Goal: Information Seeking & Learning: Learn about a topic

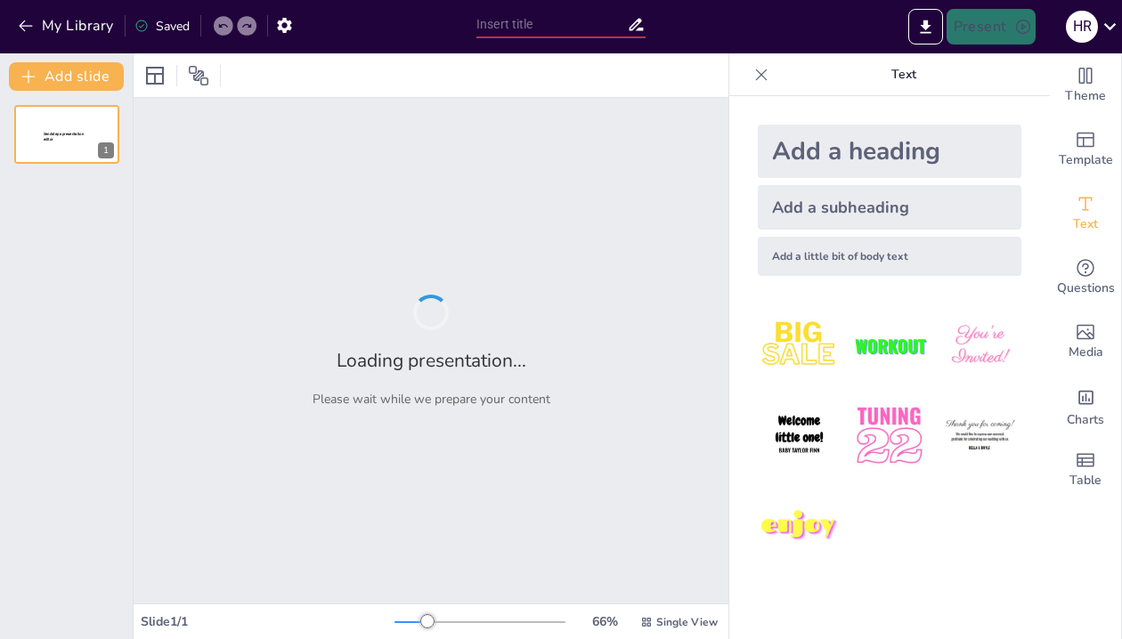
type input "Estructuras y Dinámicas de los Regímenes Políticos: Un Análisis Comparado"
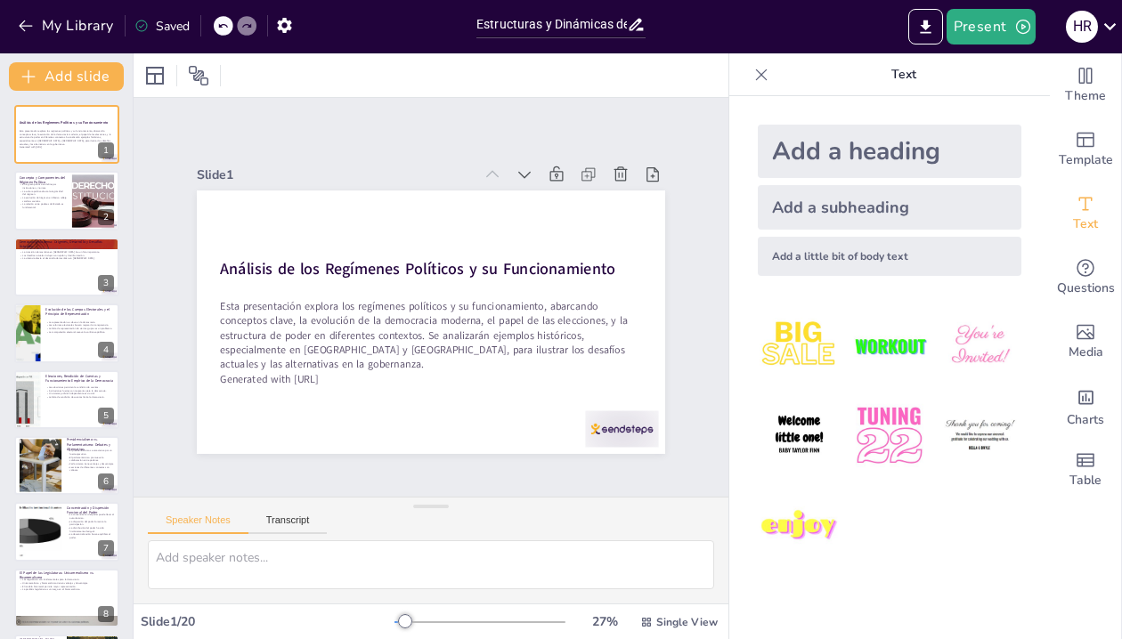
checkbox input "true"
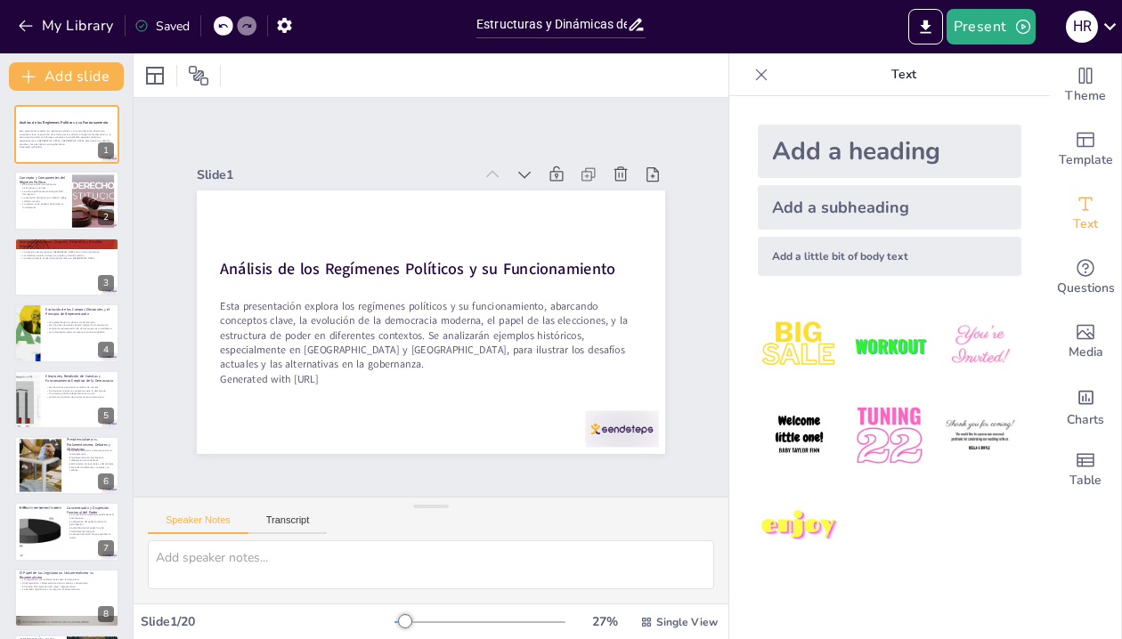
checkbox input "true"
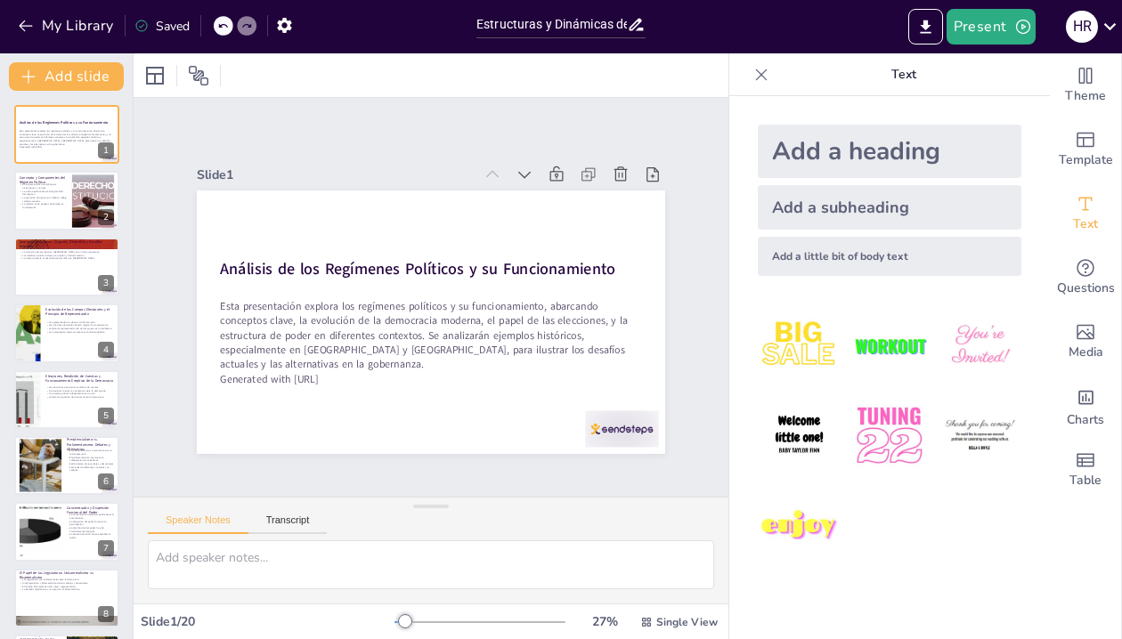
checkbox input "true"
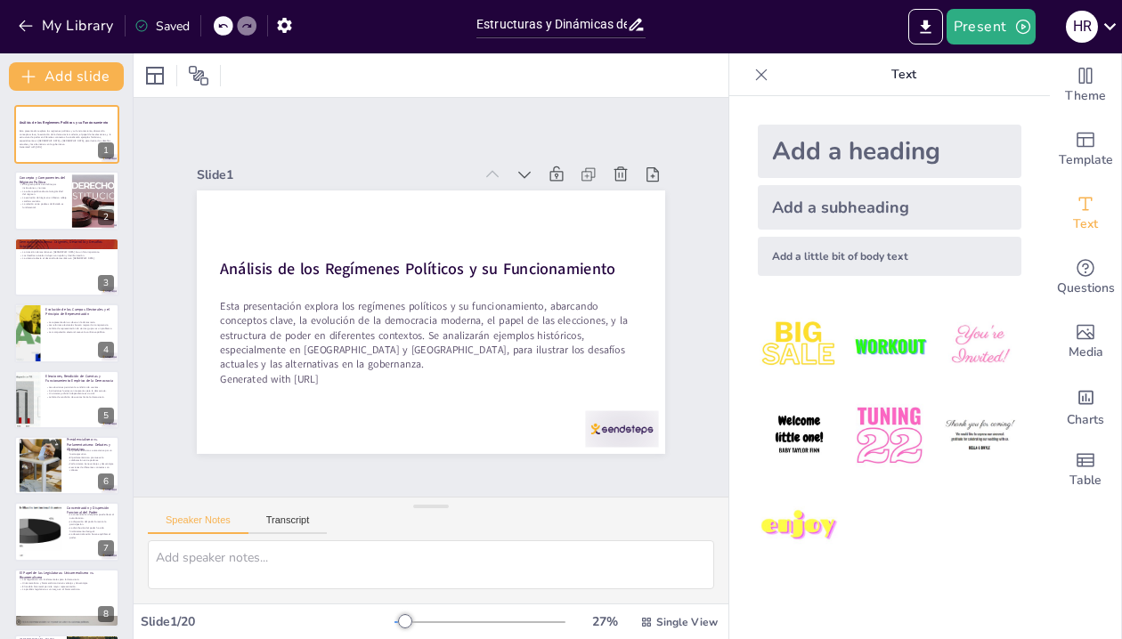
checkbox input "true"
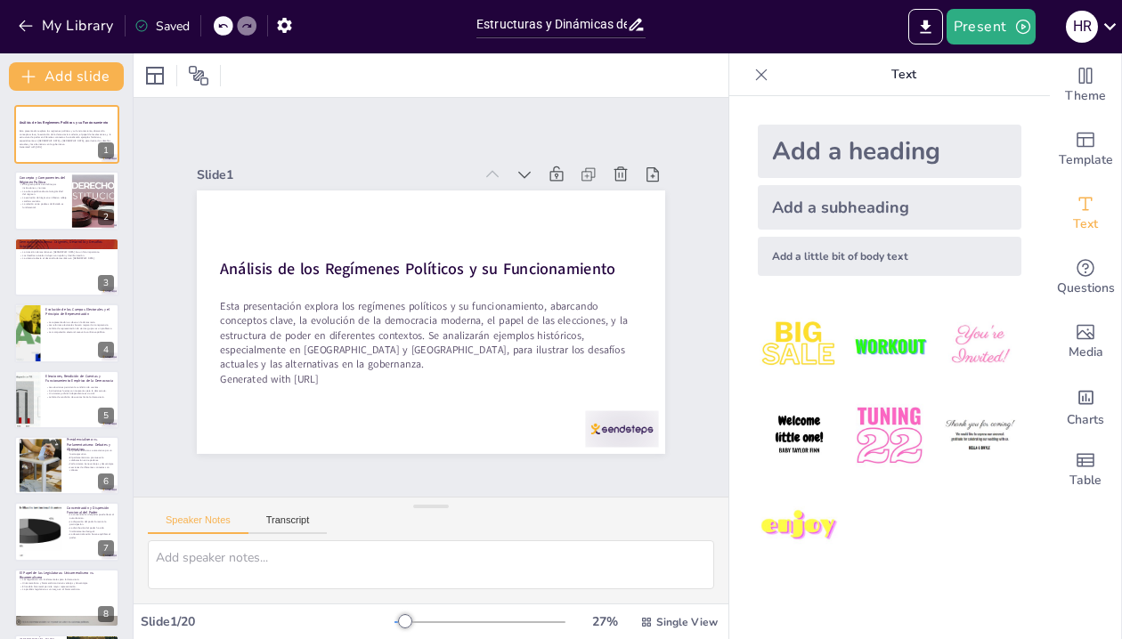
checkbox input "true"
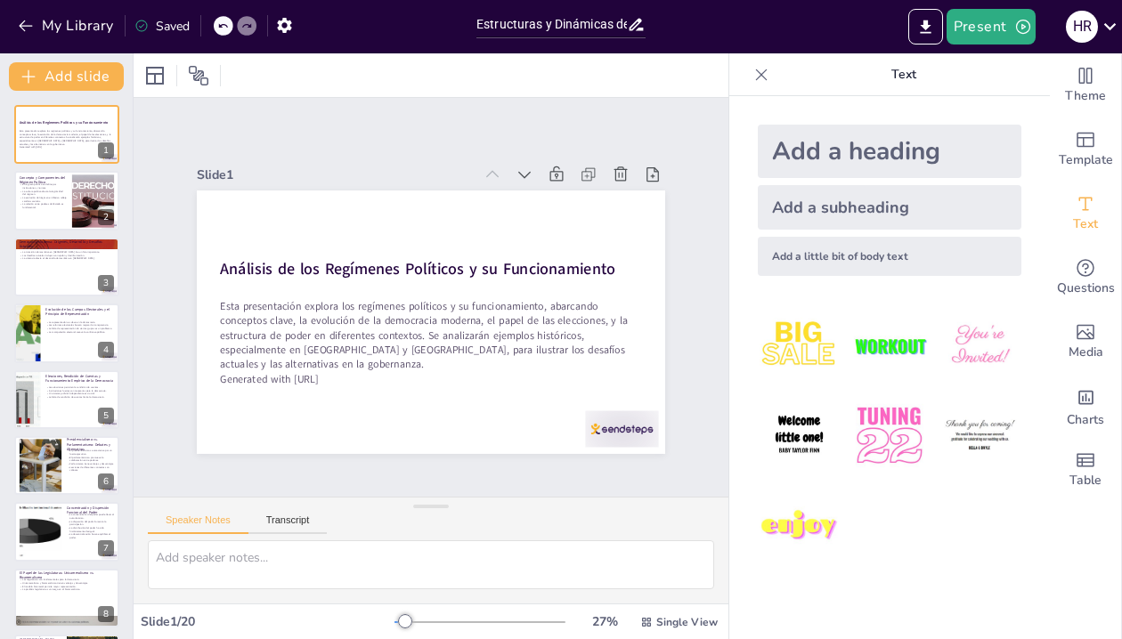
checkbox input "true"
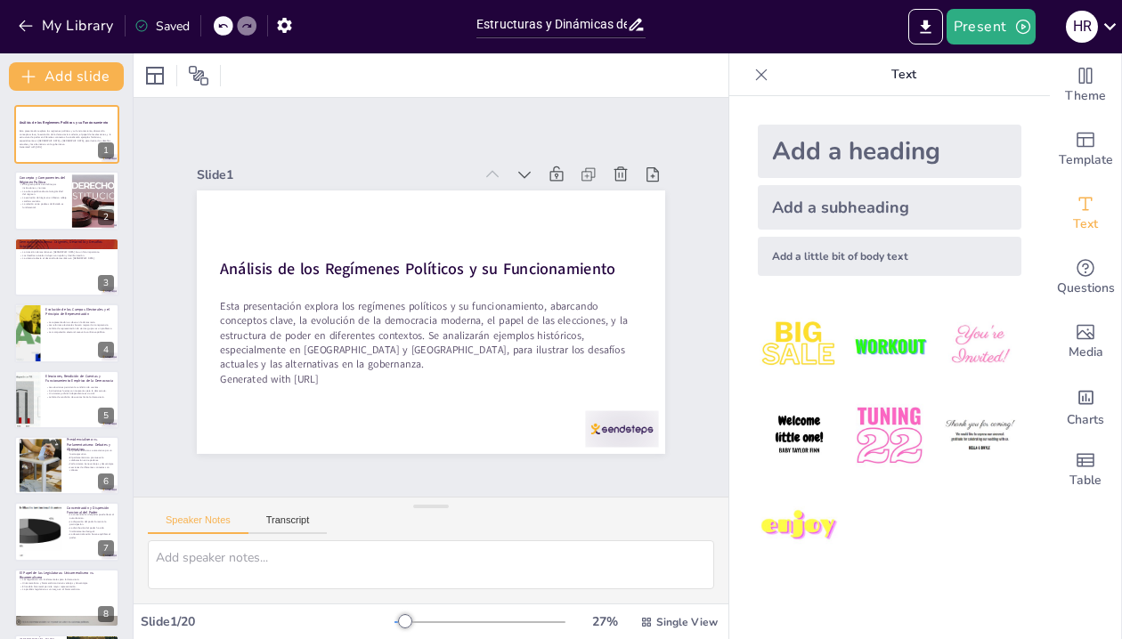
checkbox input "true"
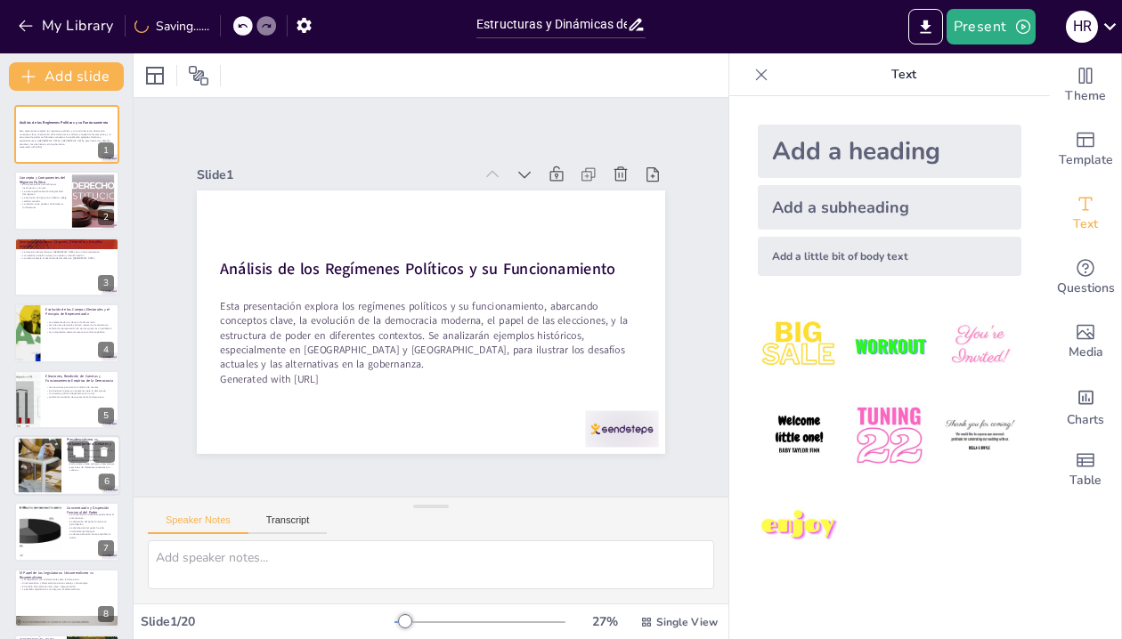
checkbox input "true"
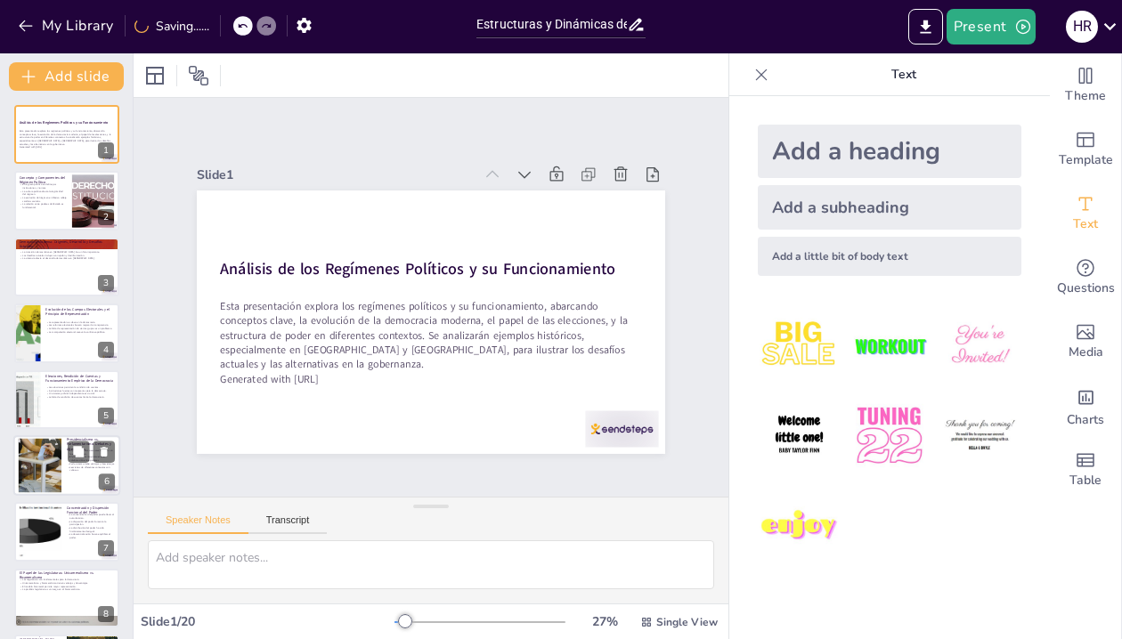
checkbox input "true"
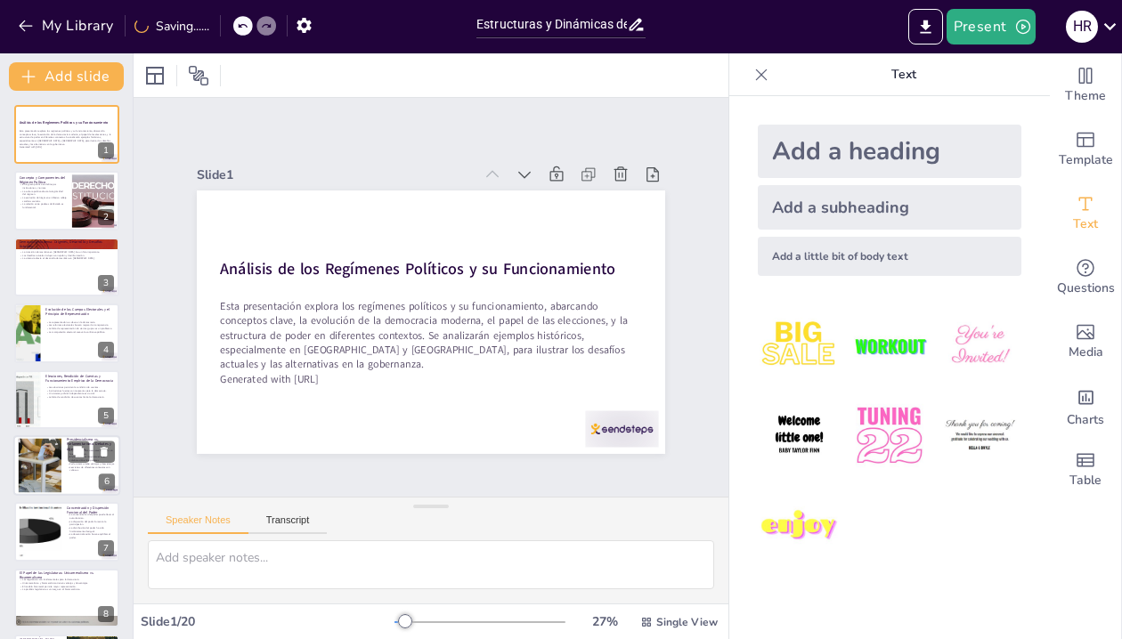
checkbox input "true"
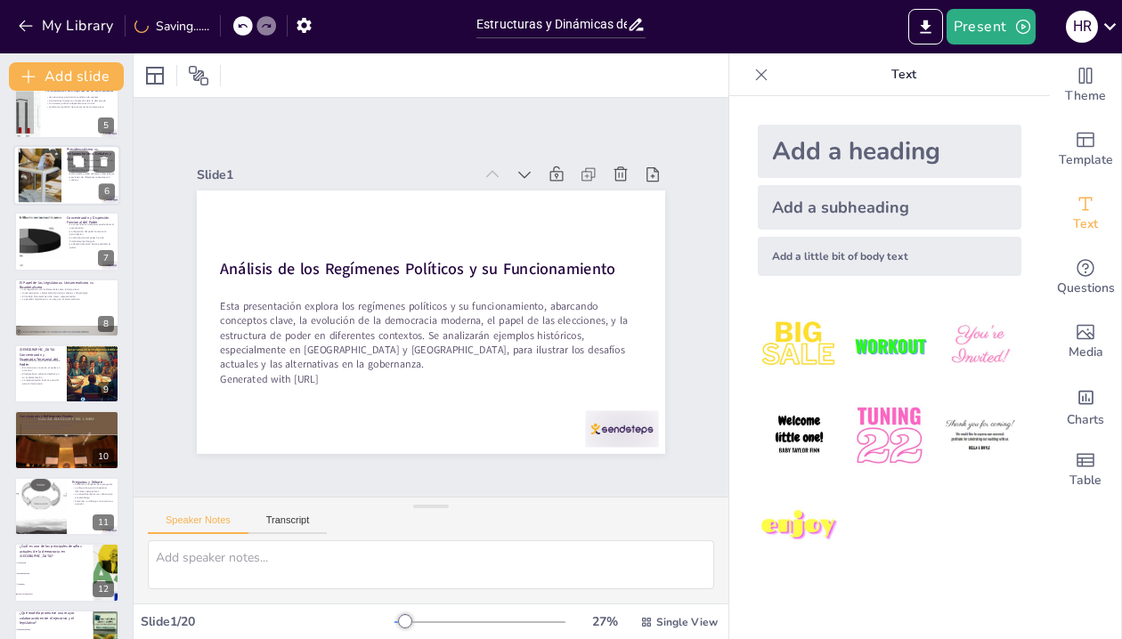
scroll to position [293, 0]
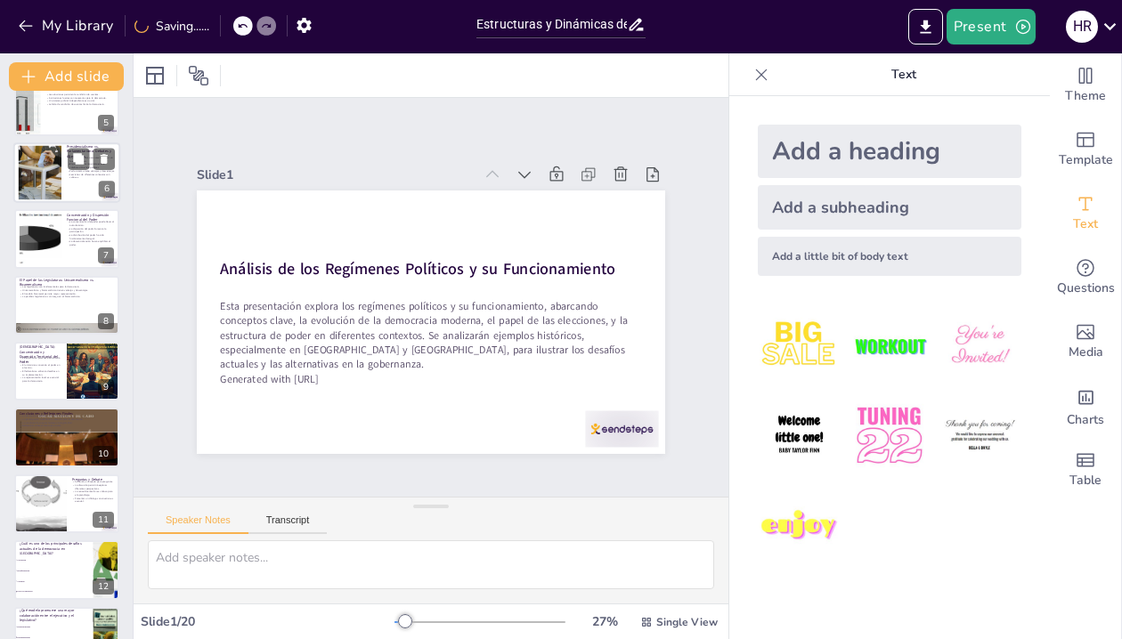
checkbox input "true"
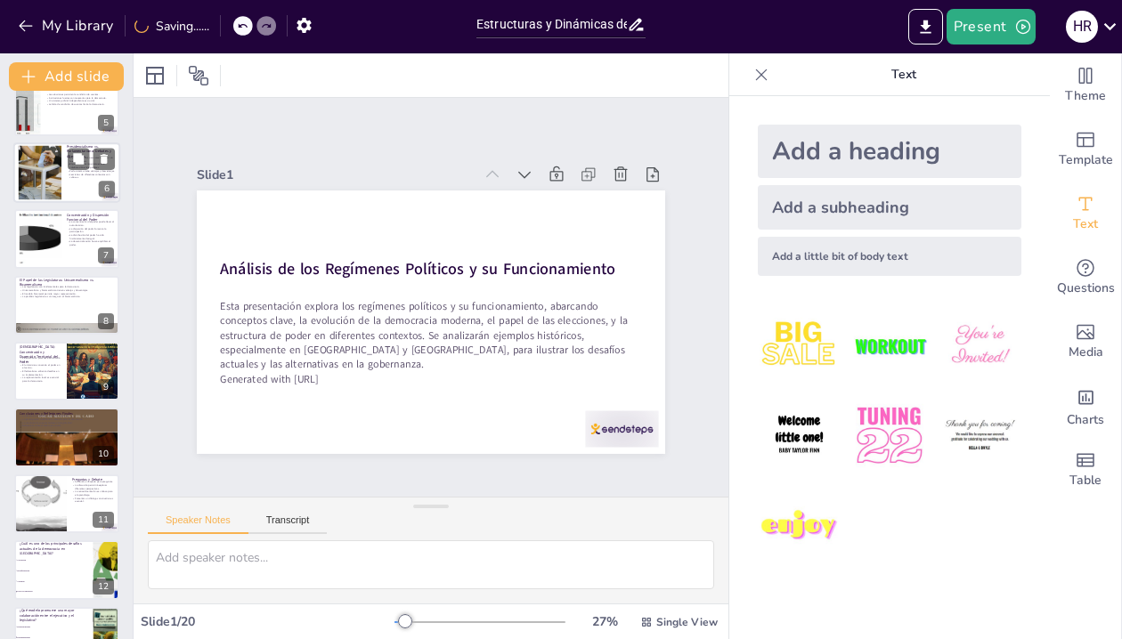
checkbox input "true"
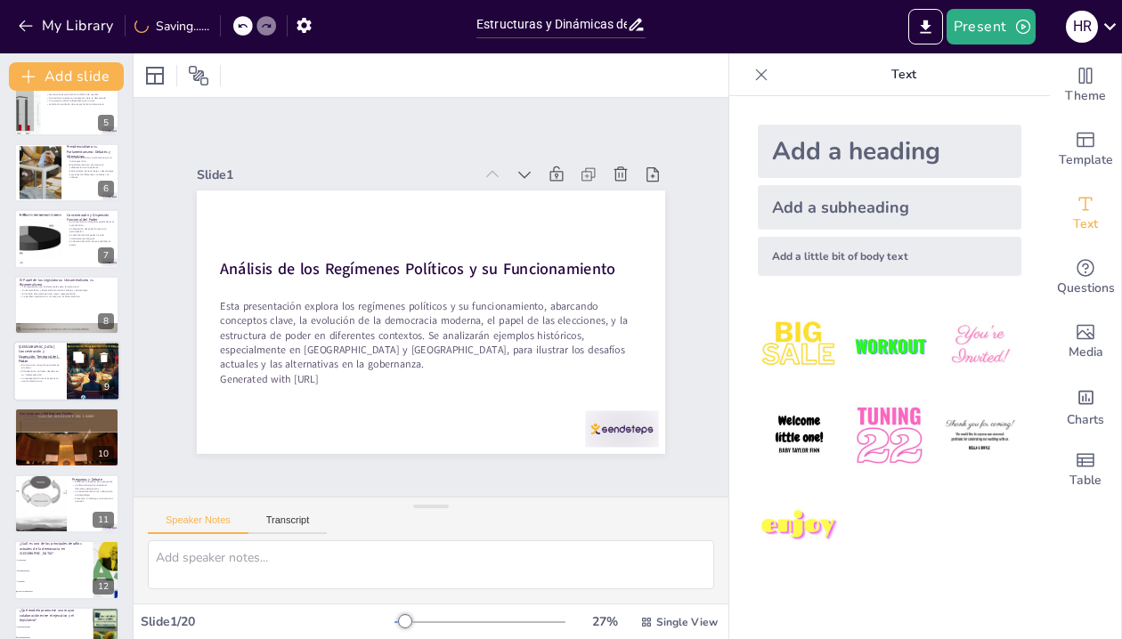
checkbox input "true"
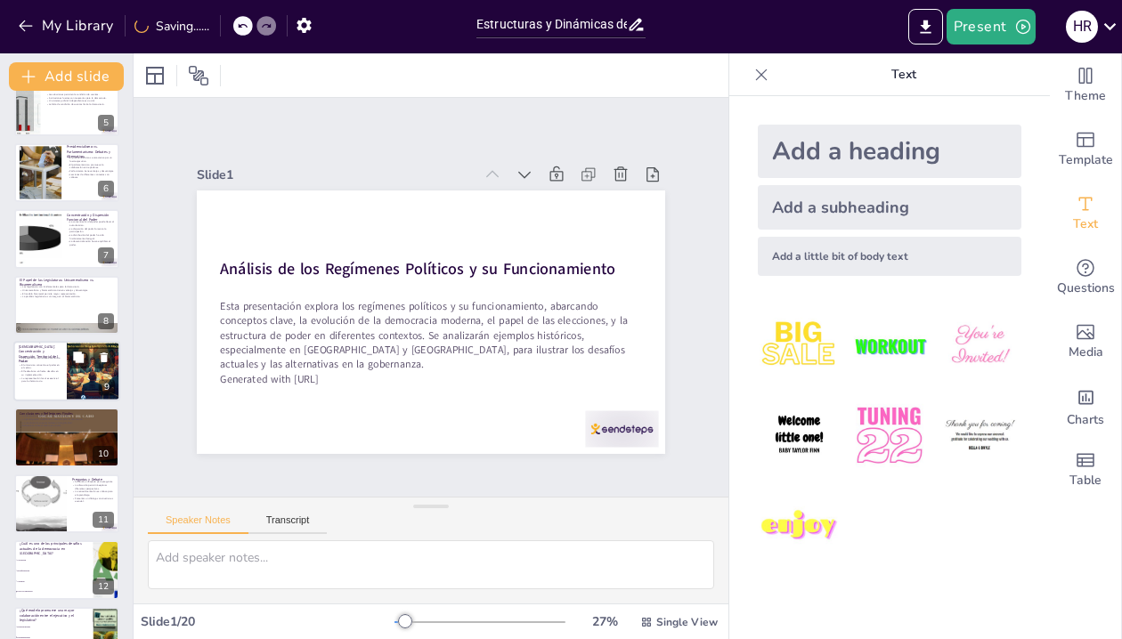
checkbox input "true"
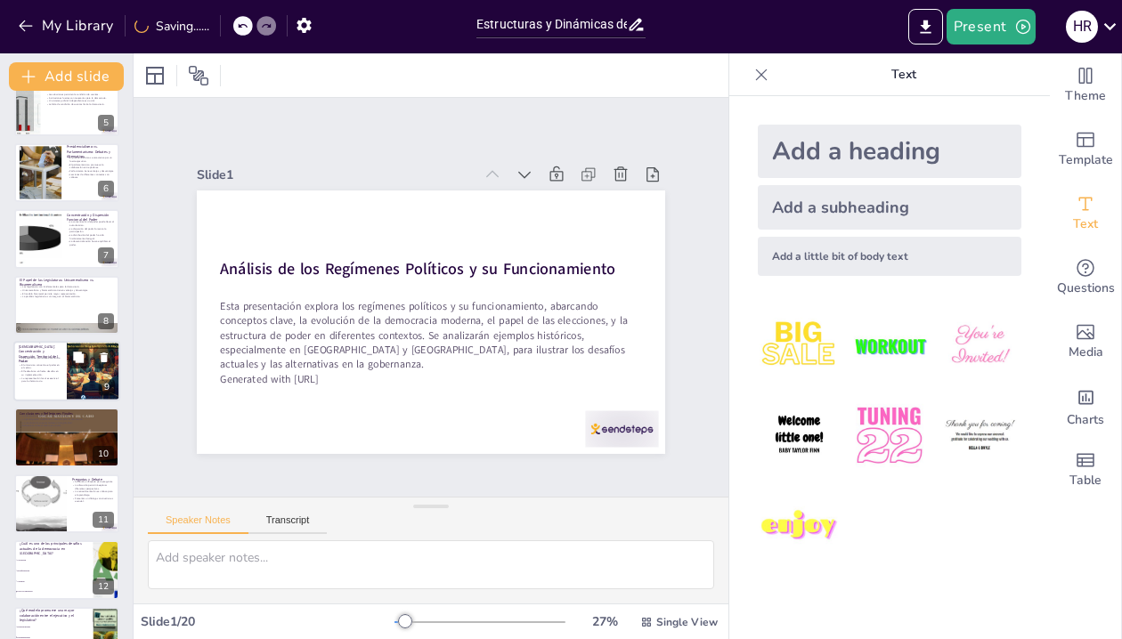
checkbox input "true"
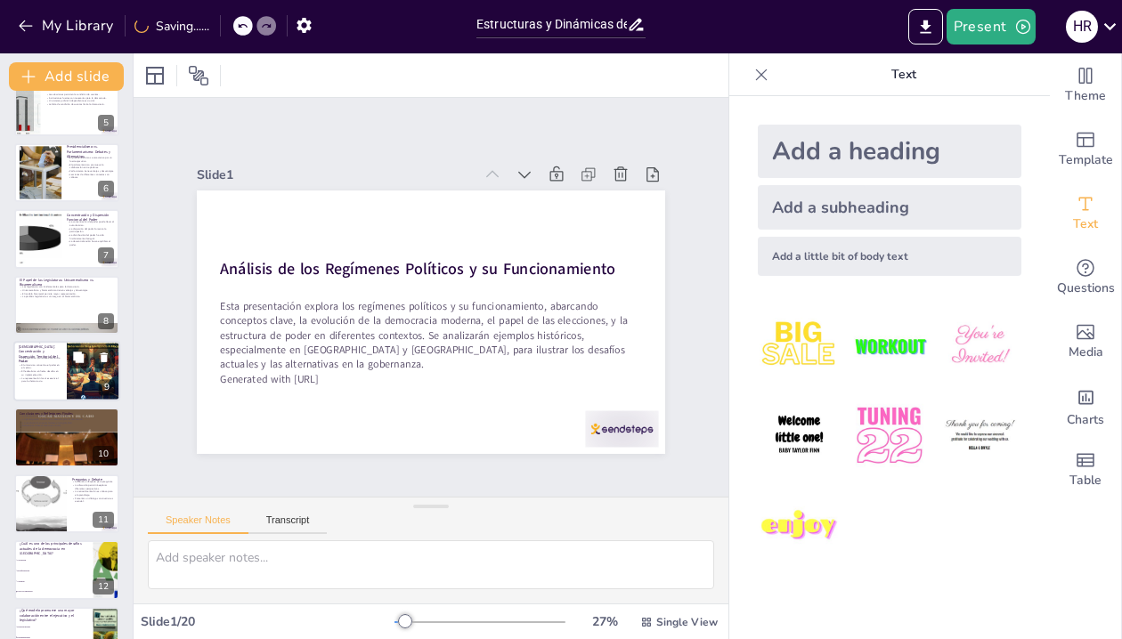
checkbox input "true"
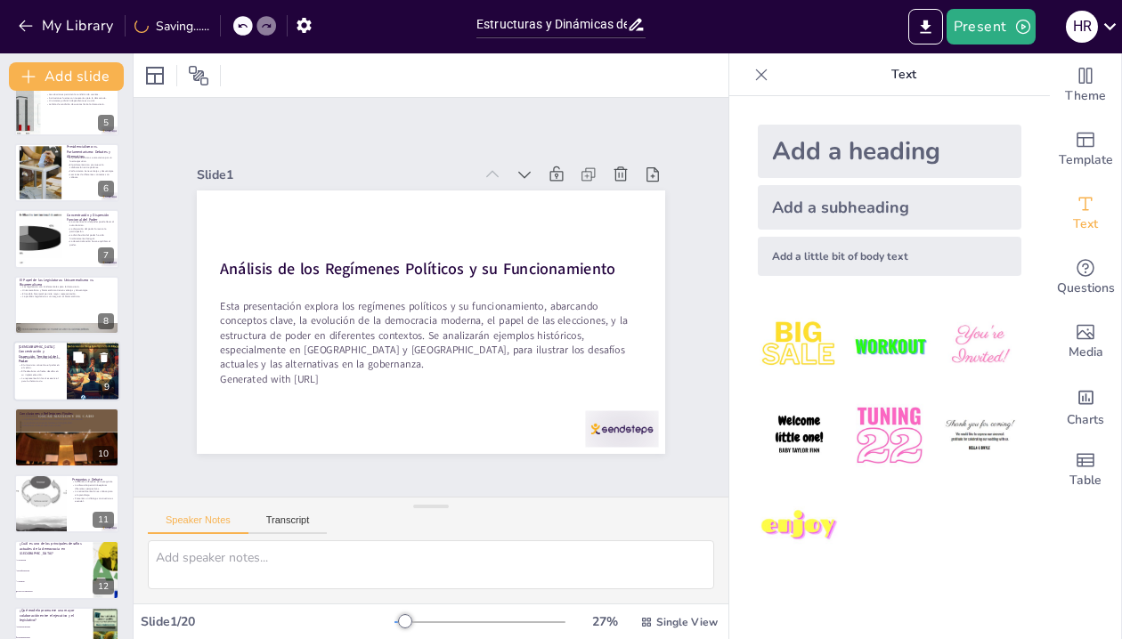
checkbox input "true"
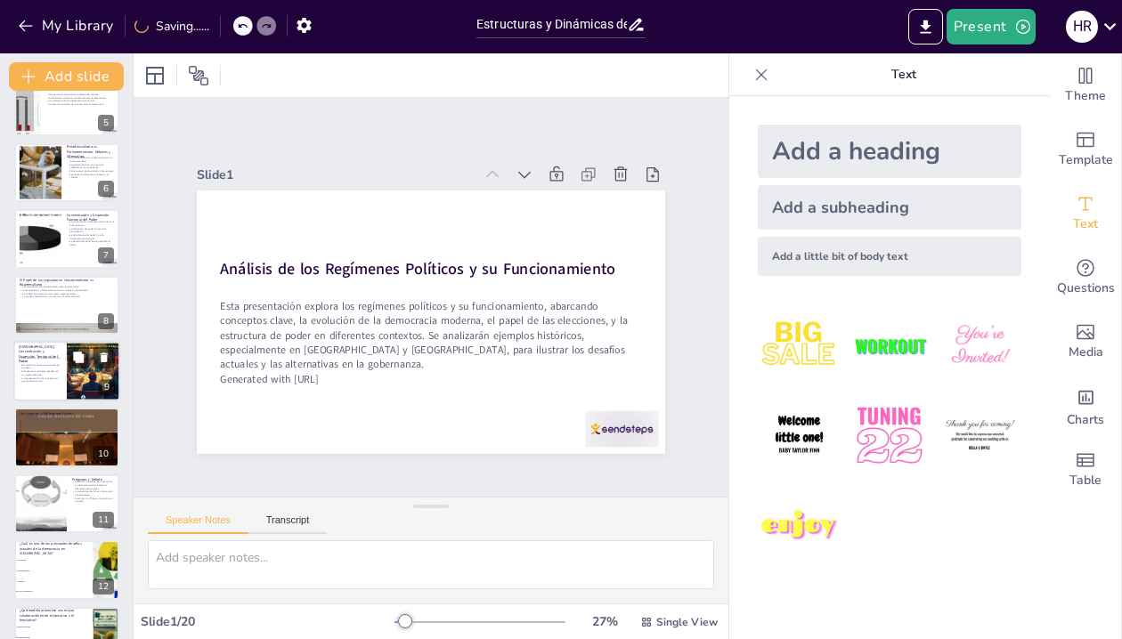
checkbox input "true"
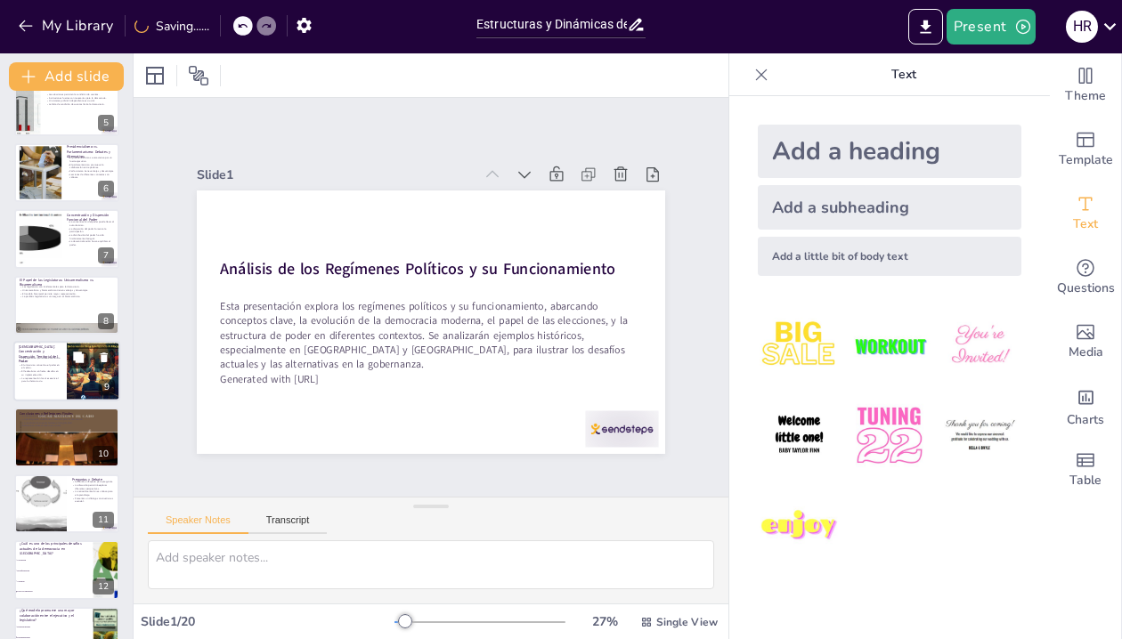
checkbox input "true"
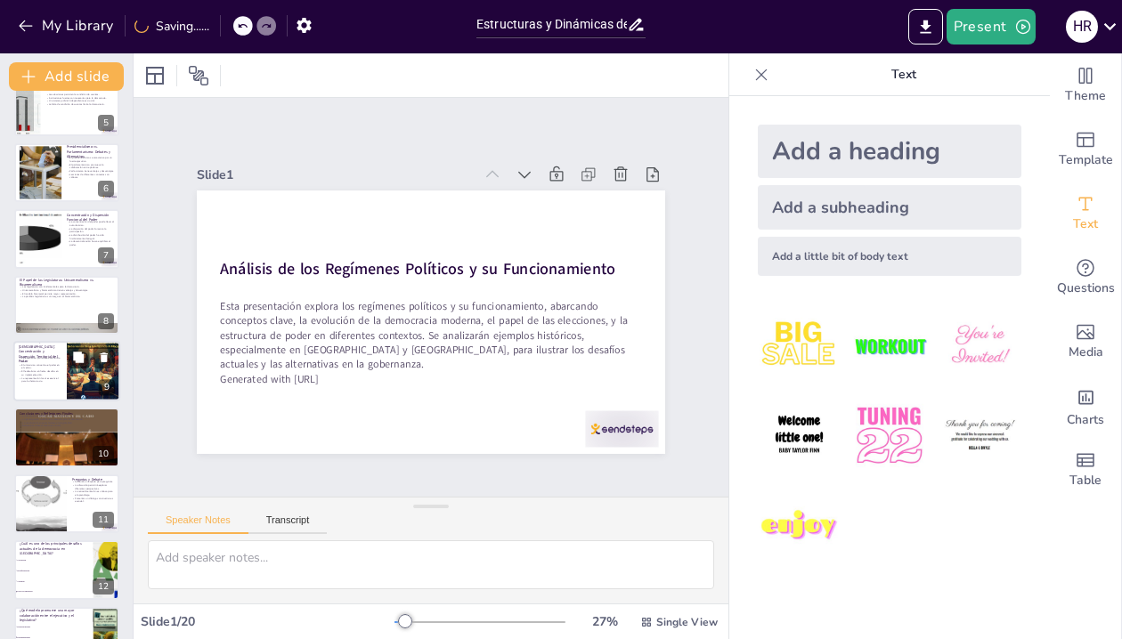
checkbox input "true"
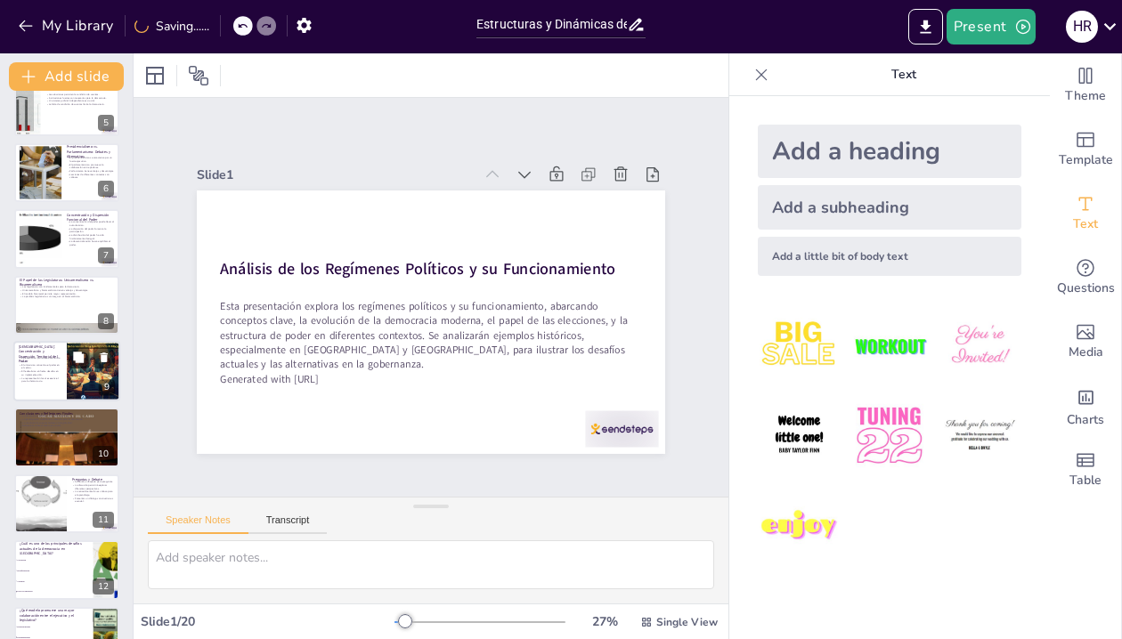
checkbox input "true"
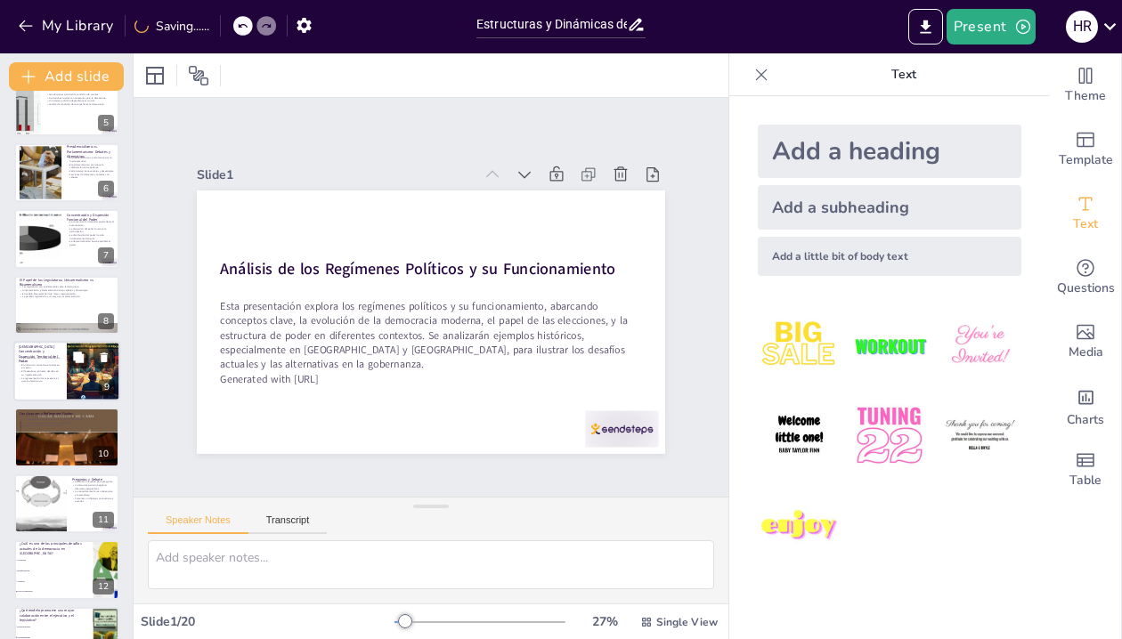
checkbox input "true"
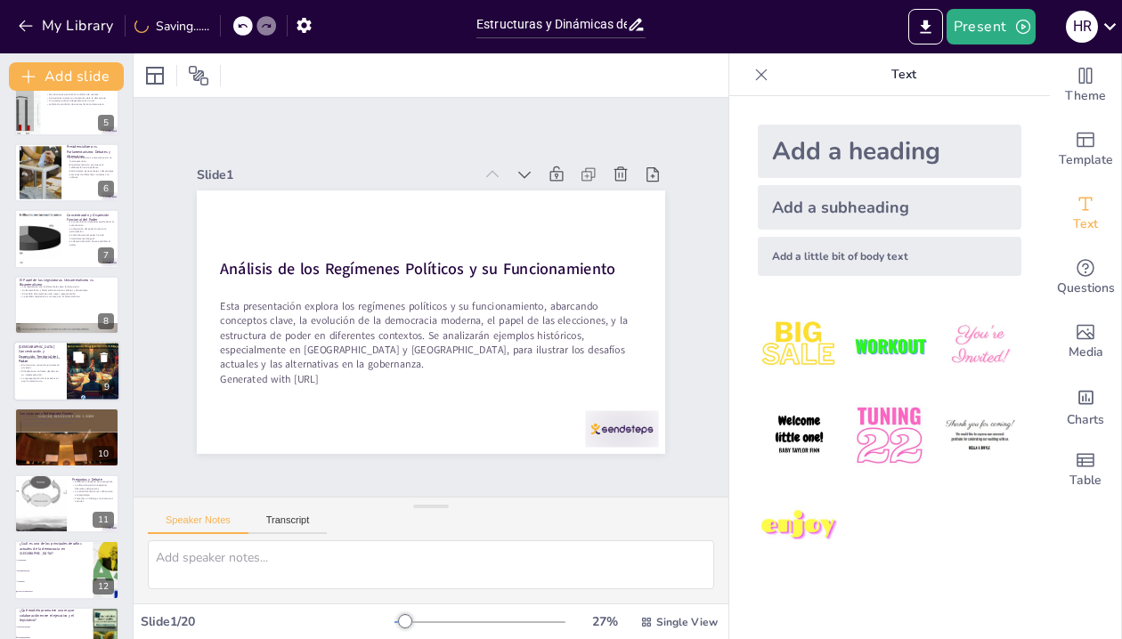
checkbox input "true"
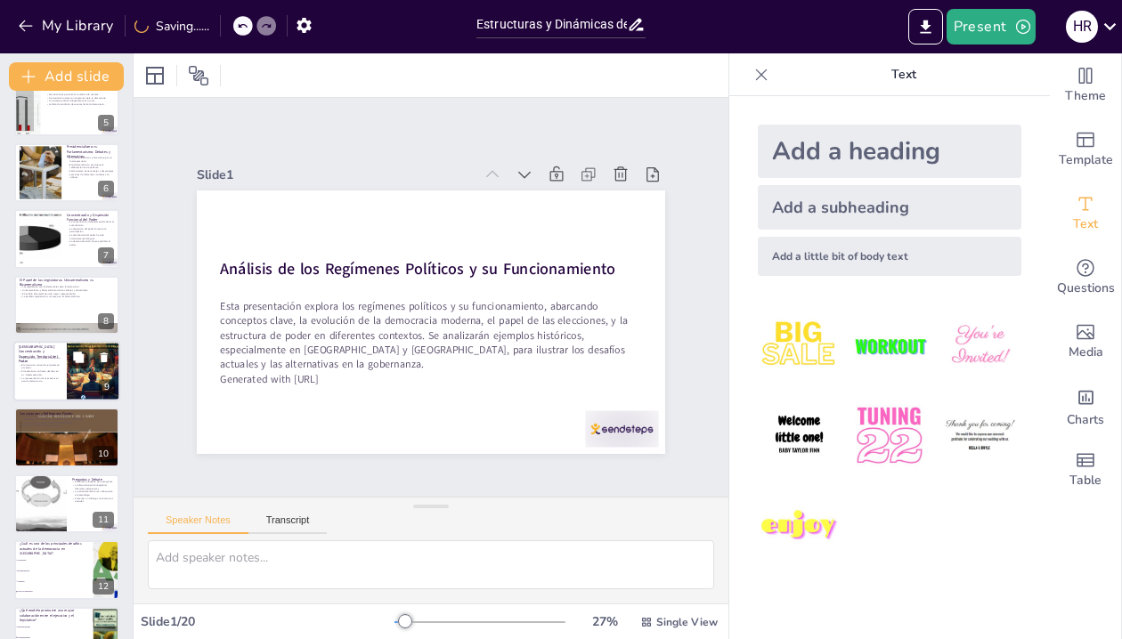
checkbox input "true"
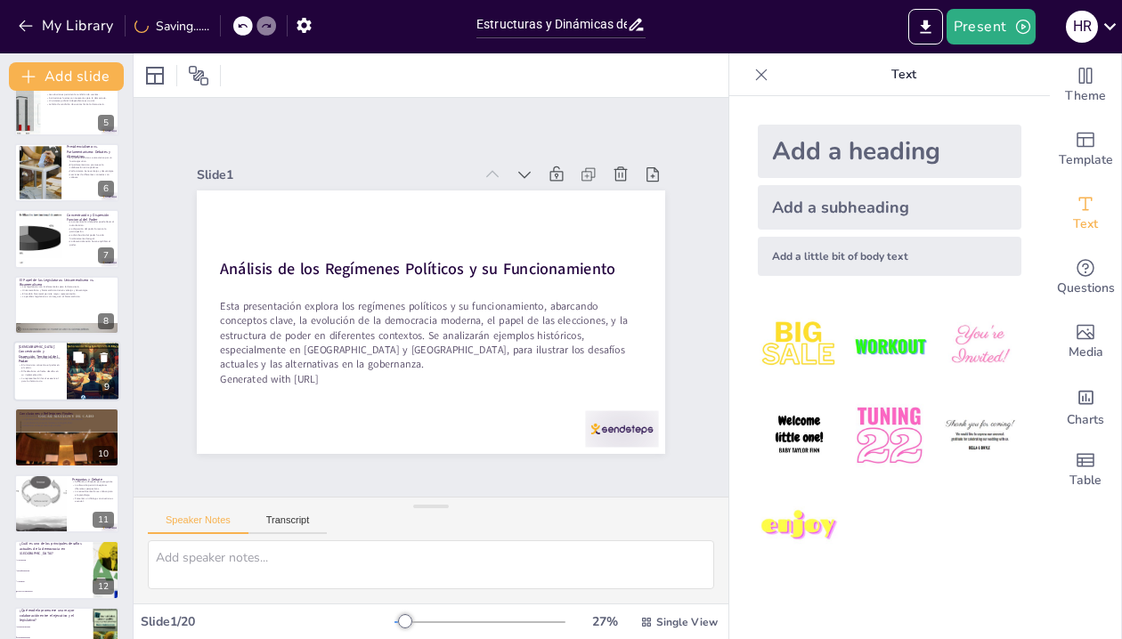
checkbox input "true"
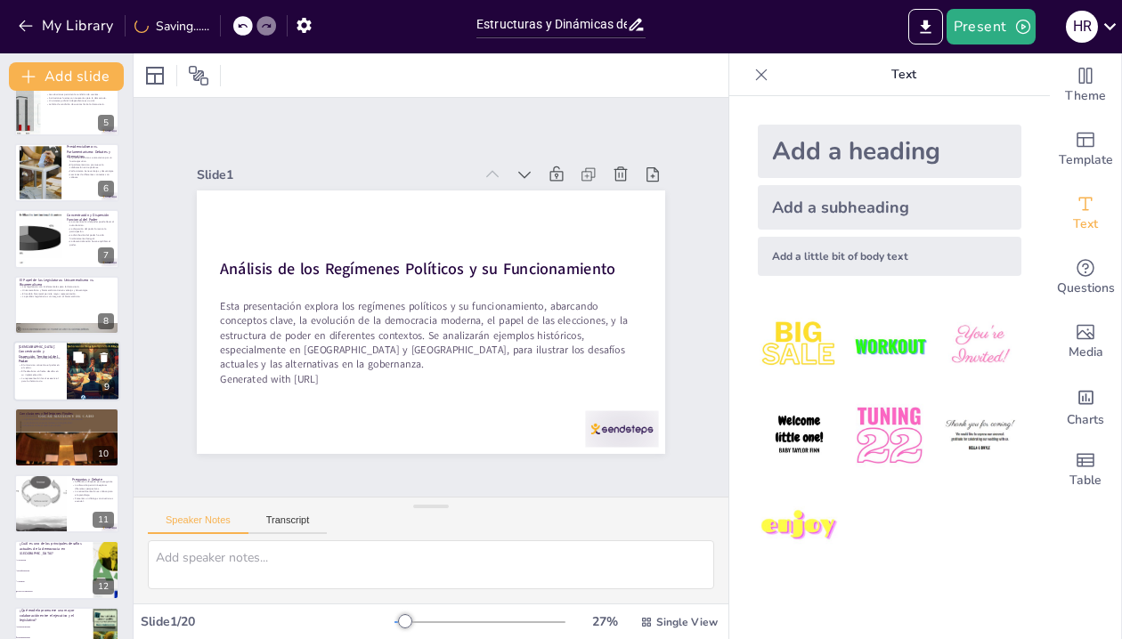
checkbox input "true"
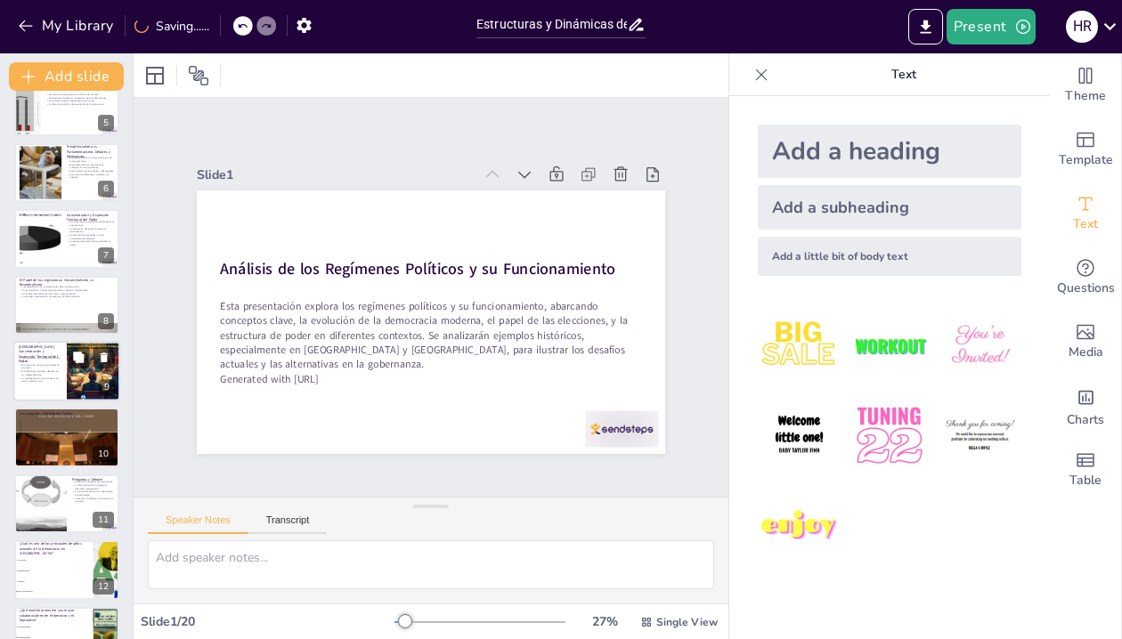
checkbox input "true"
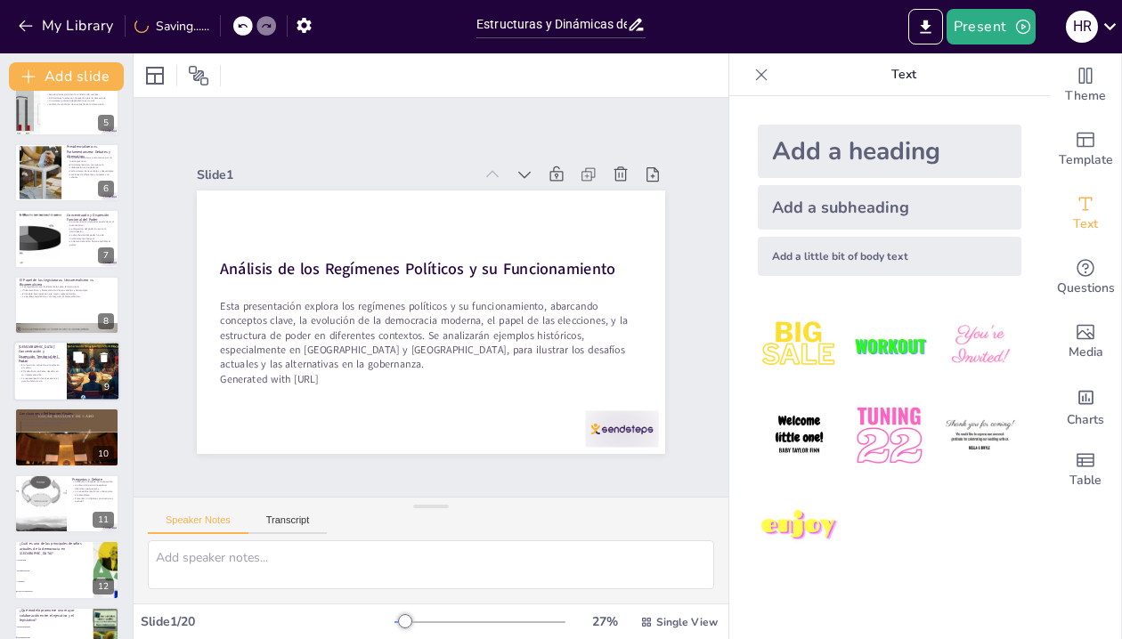
checkbox input "true"
click at [43, 349] on p "Federalismo y [DEMOGRAPHIC_DATA]: Concentración y Dispersión Territorial del Po…" at bounding box center [40, 351] width 43 height 25
type textarea "Lo ipsumdolors ametcon adi elitseddoe tempori ut laboreet dolore magnaaliq enim…"
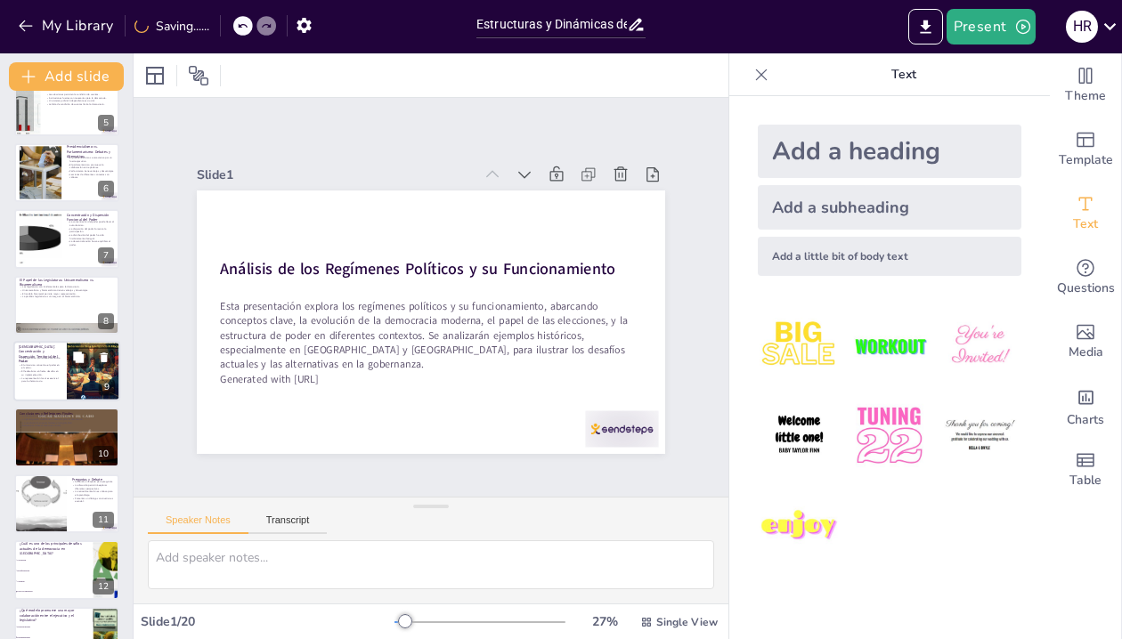
checkbox input "true"
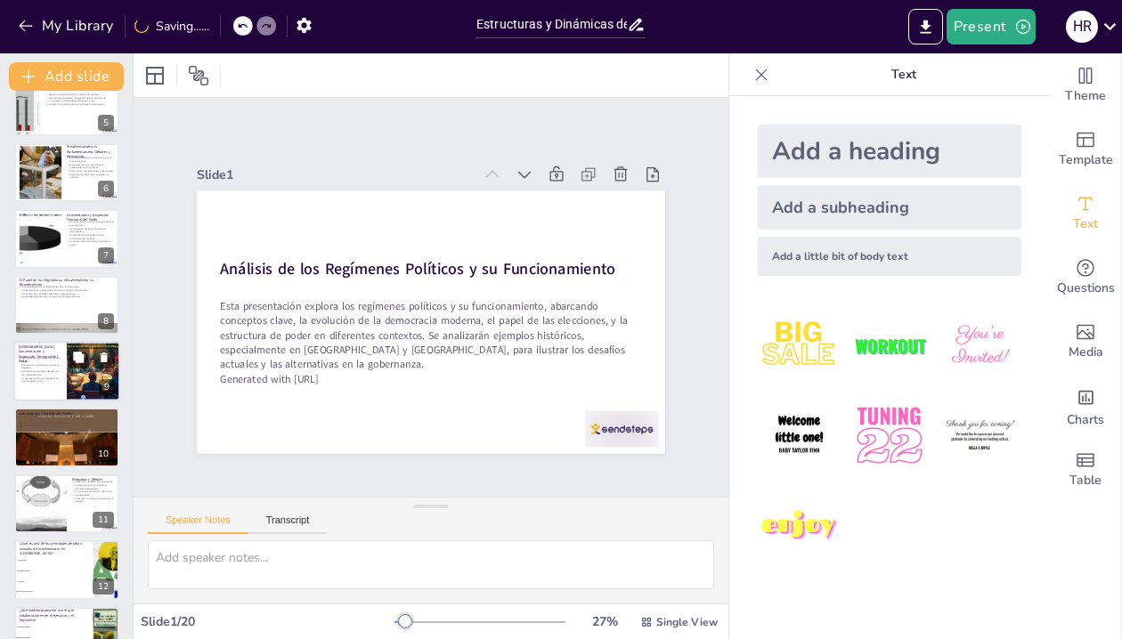
checkbox input "true"
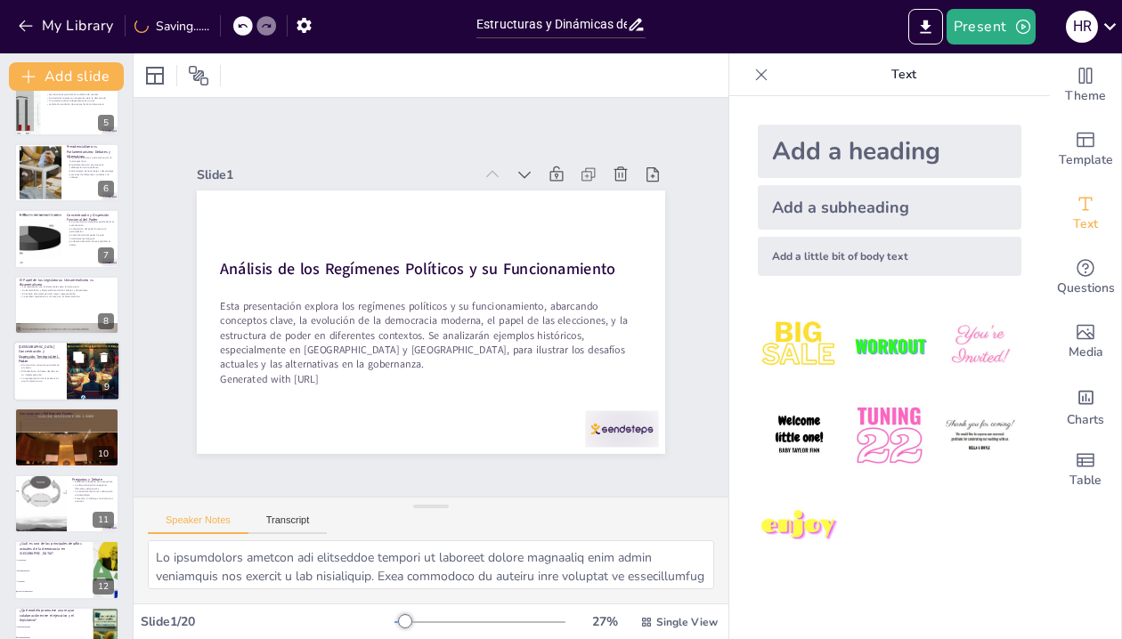
scroll to position [299, 0]
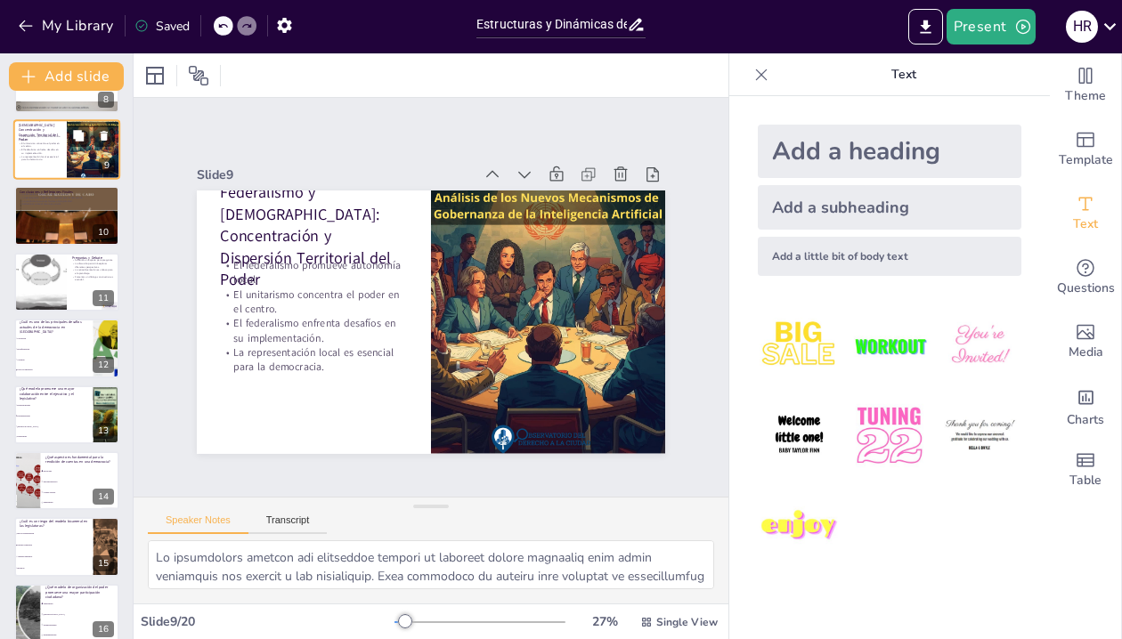
checkbox input "true"
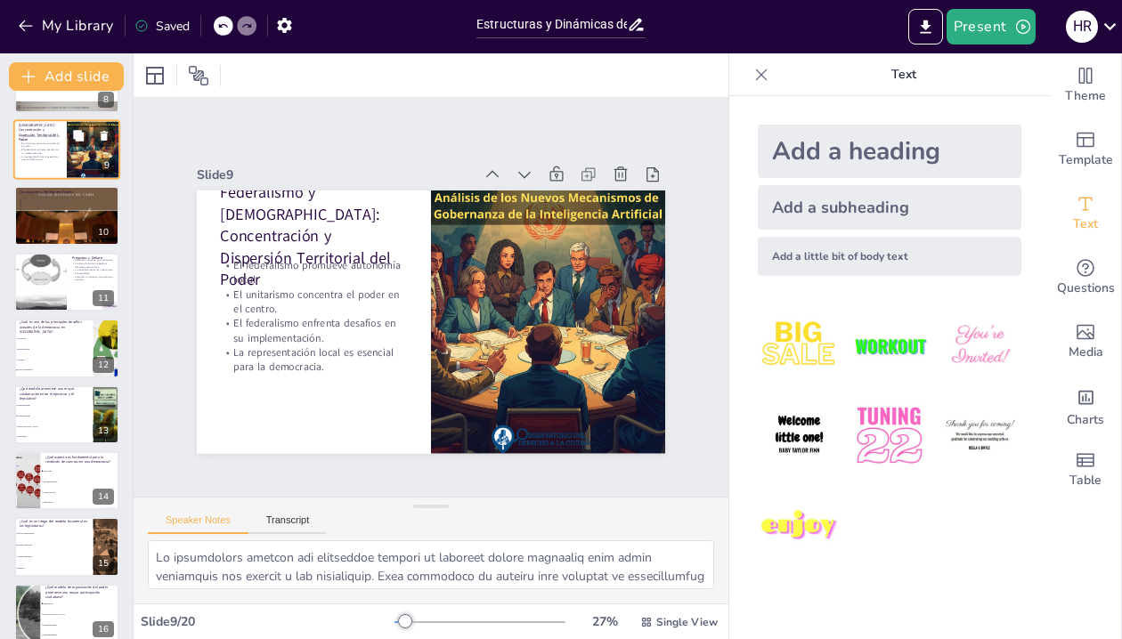
checkbox input "true"
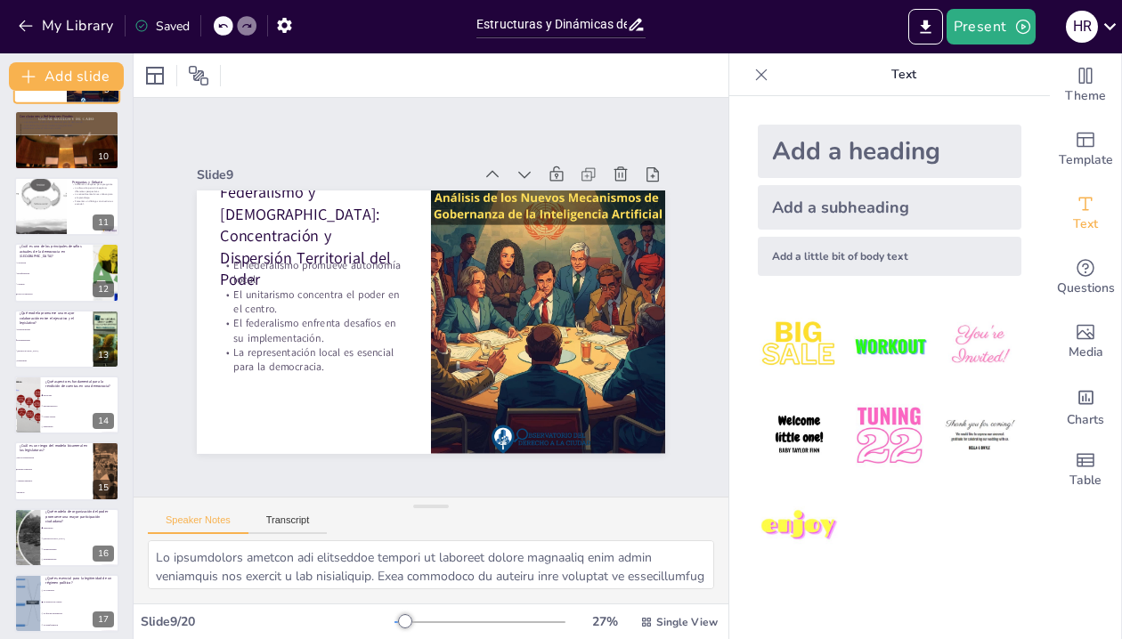
checkbox input "true"
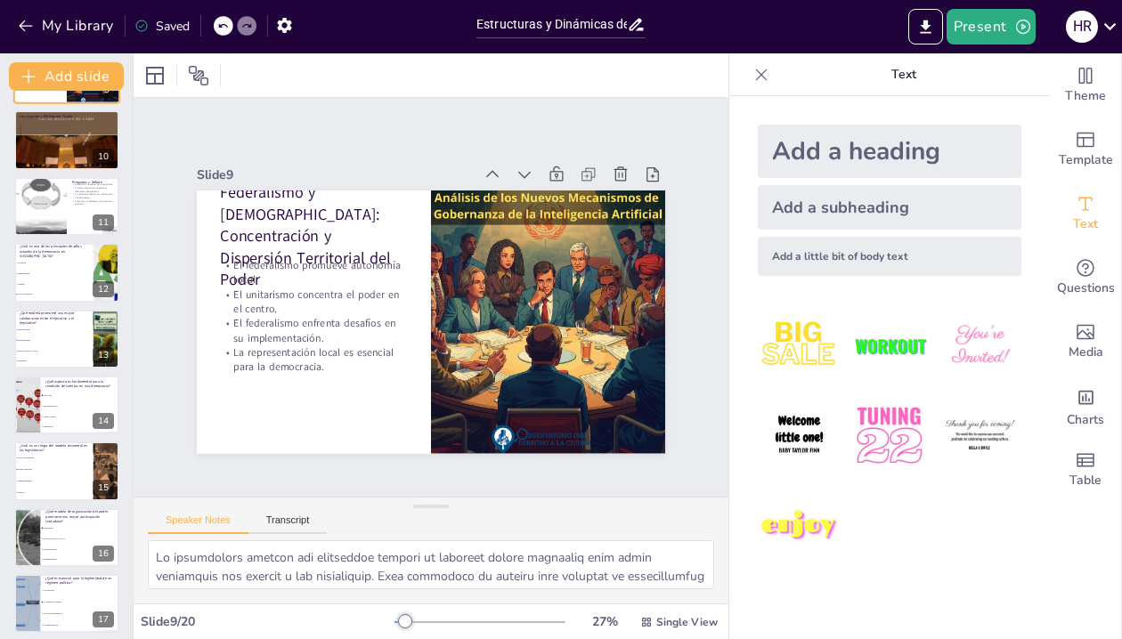
checkbox input "true"
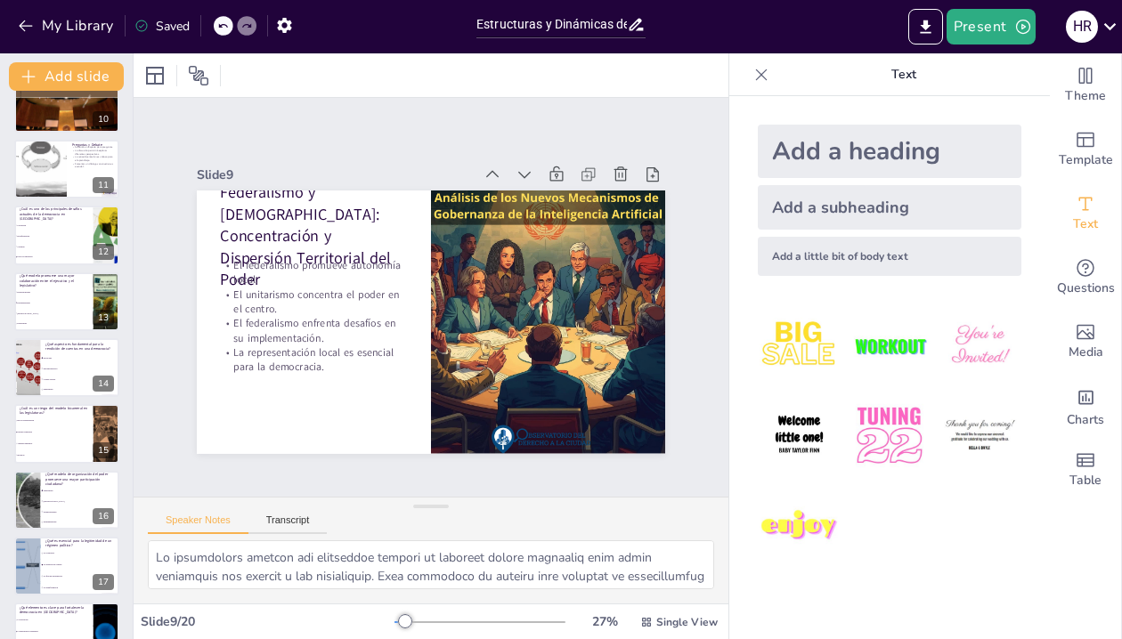
checkbox input "true"
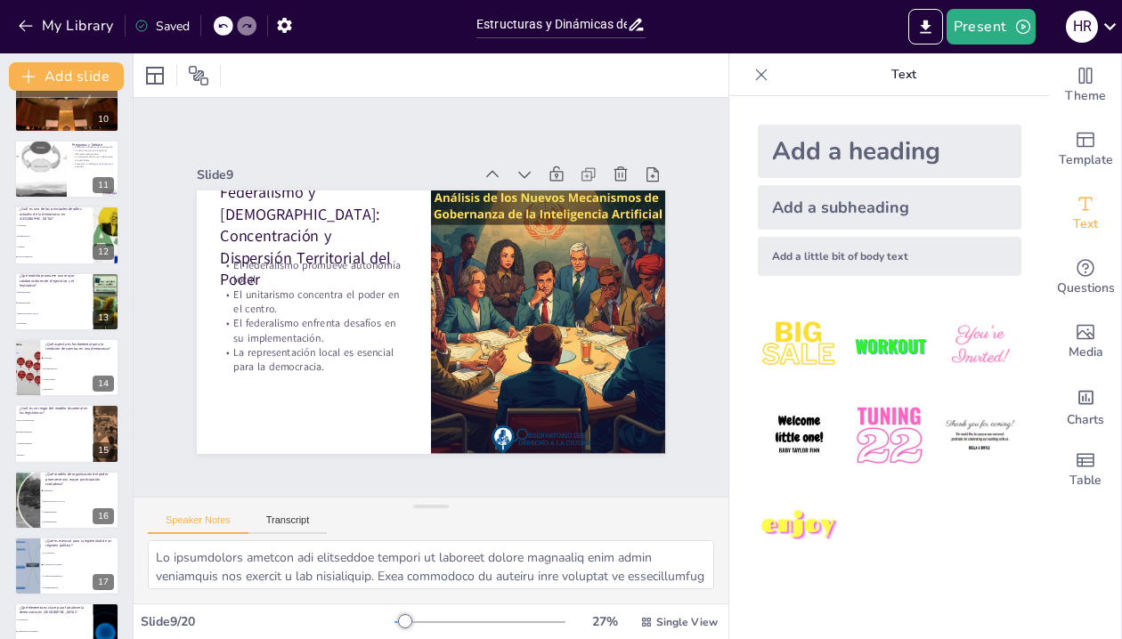
checkbox input "true"
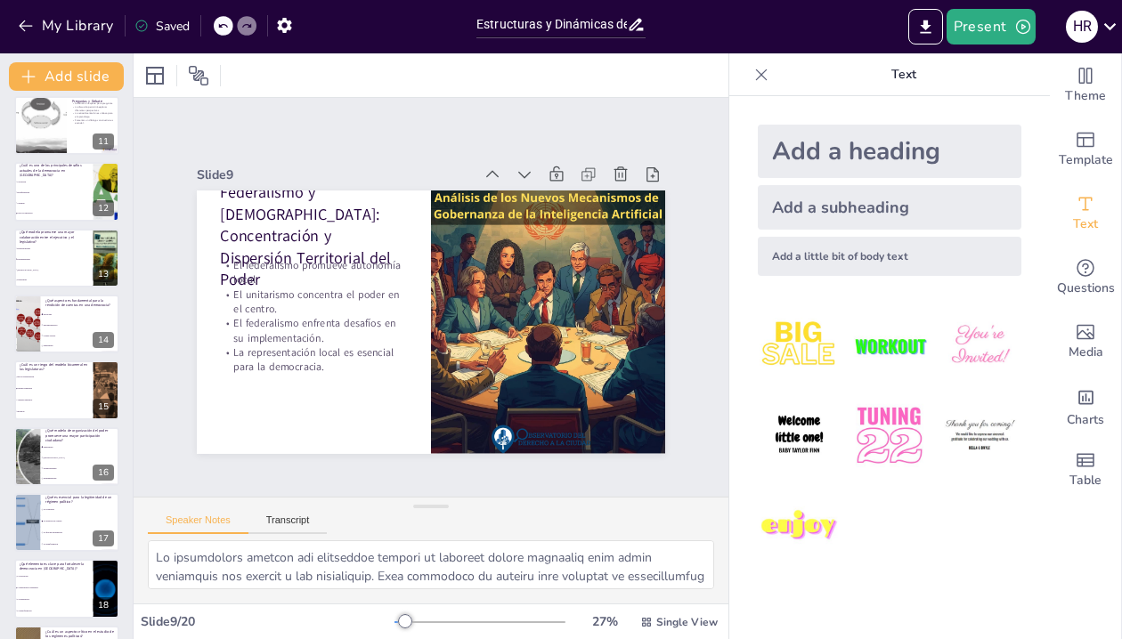
checkbox input "true"
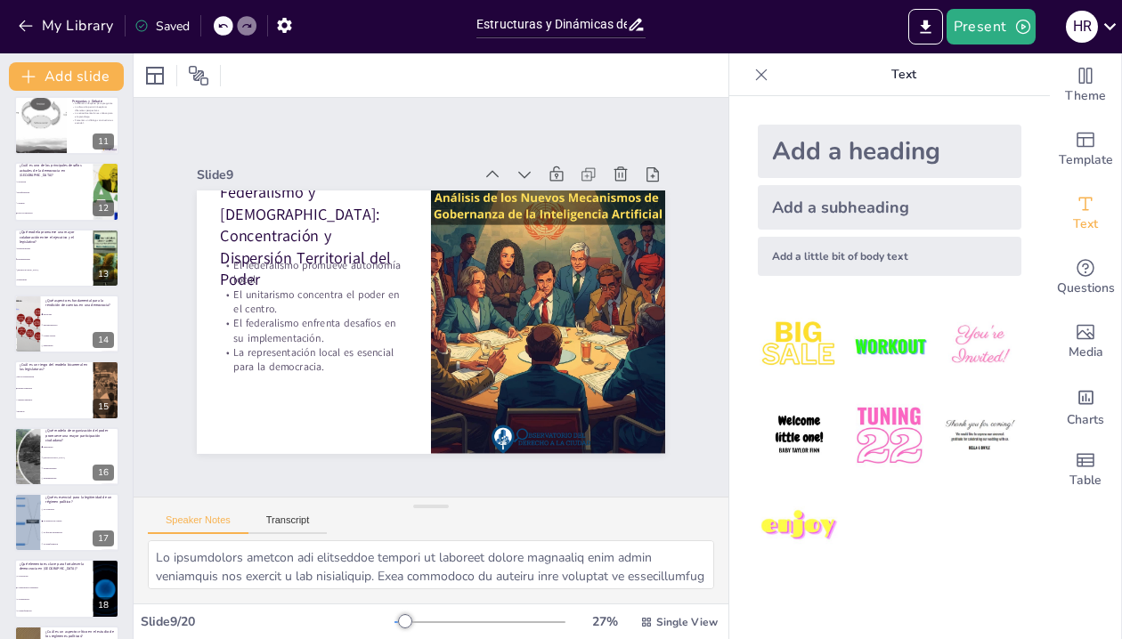
checkbox input "true"
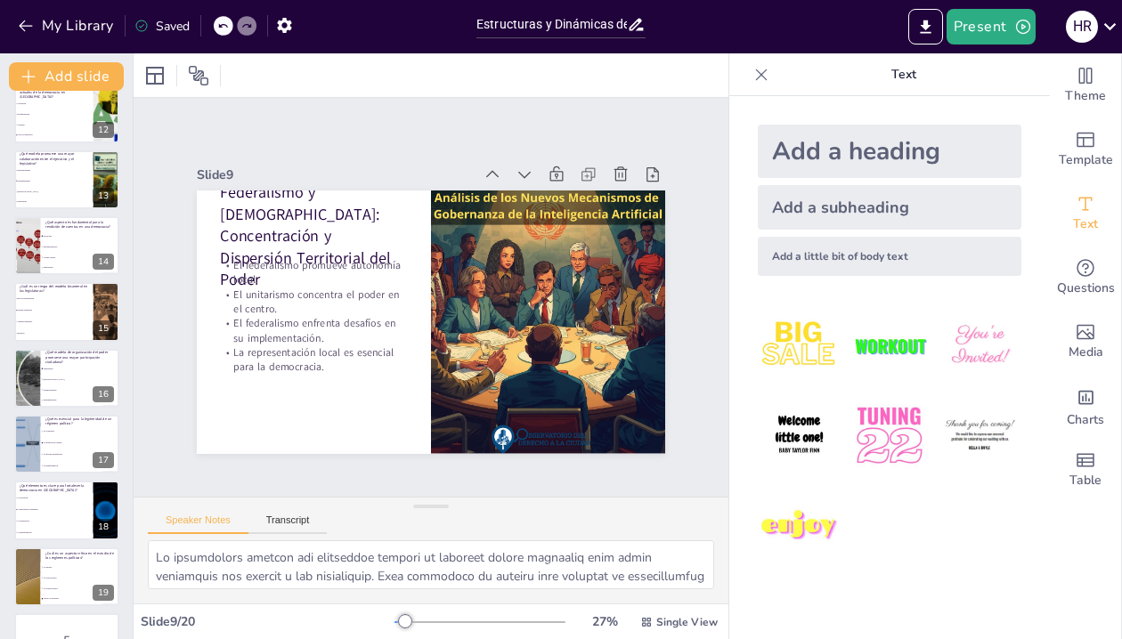
scroll to position [797, 0]
checkbox input "true"
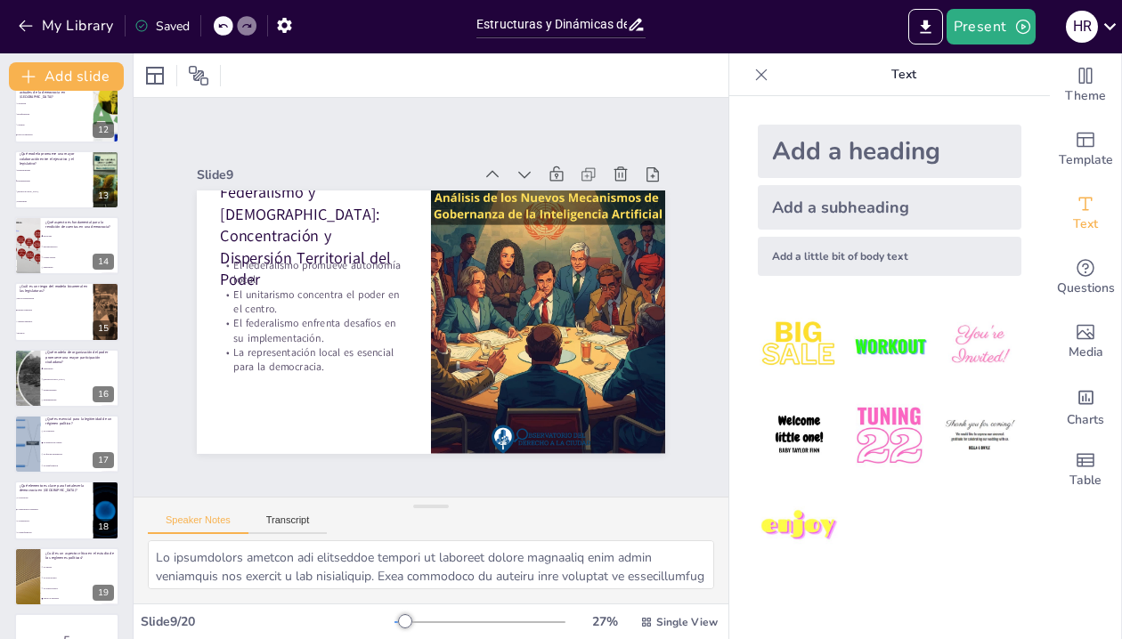
checkbox input "true"
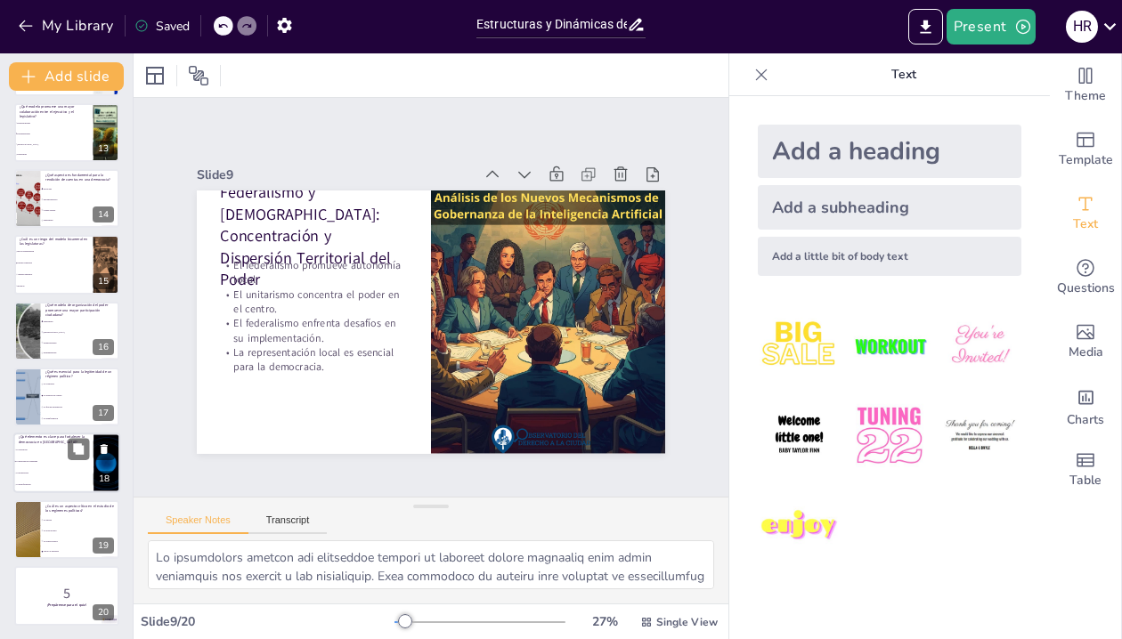
checkbox input "true"
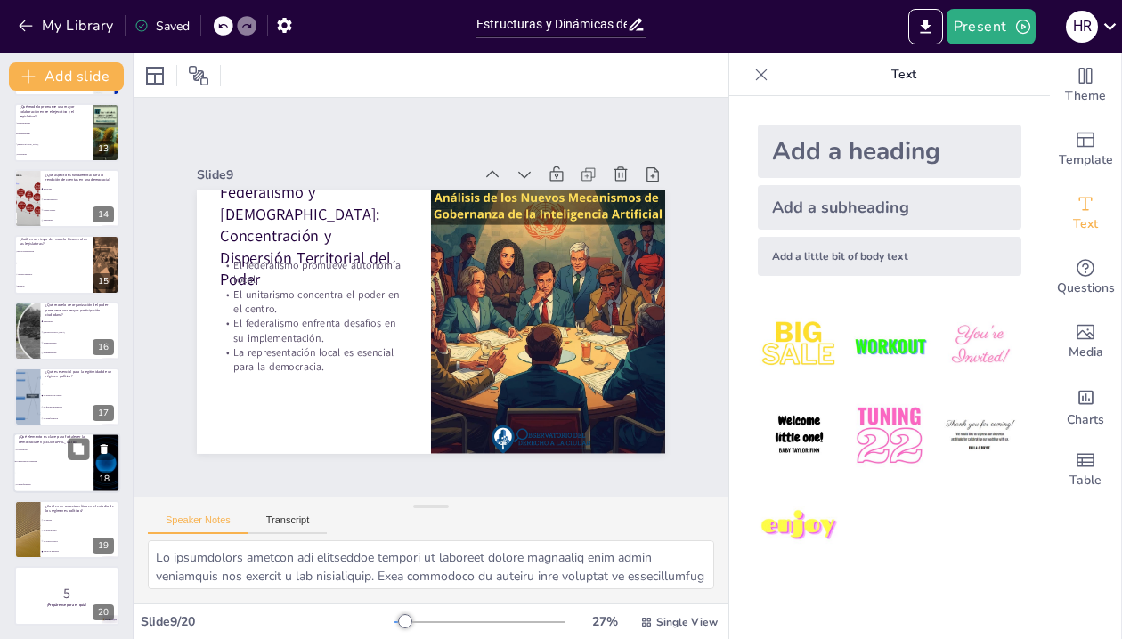
checkbox input "true"
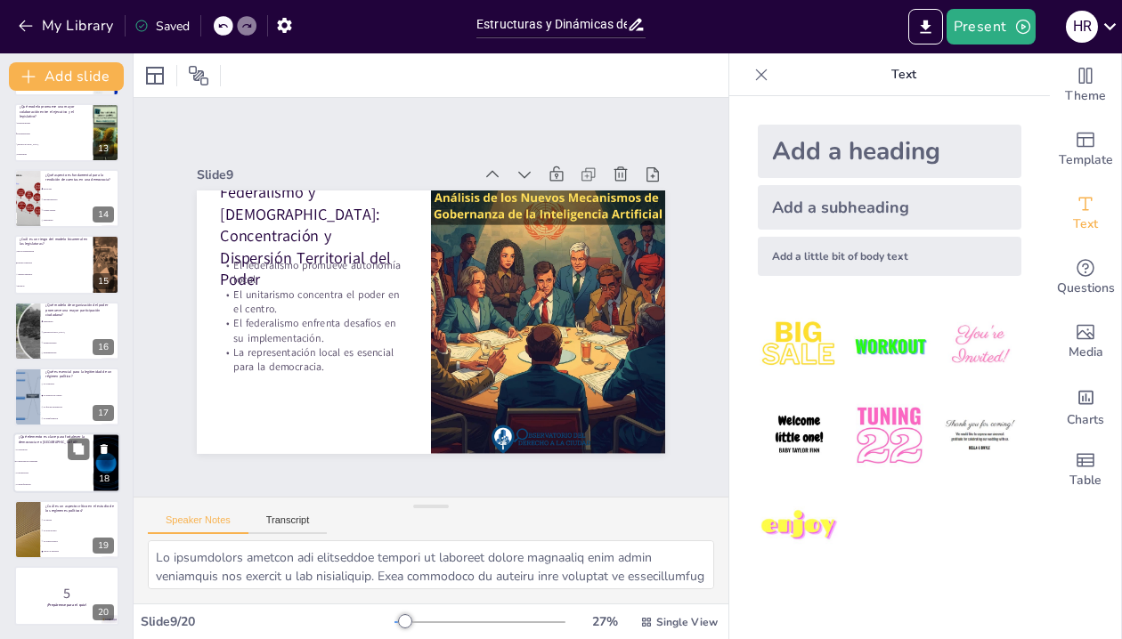
checkbox input "true"
click at [57, 606] on strong "¡Prepárense para el quiz!" at bounding box center [66, 606] width 40 height 4
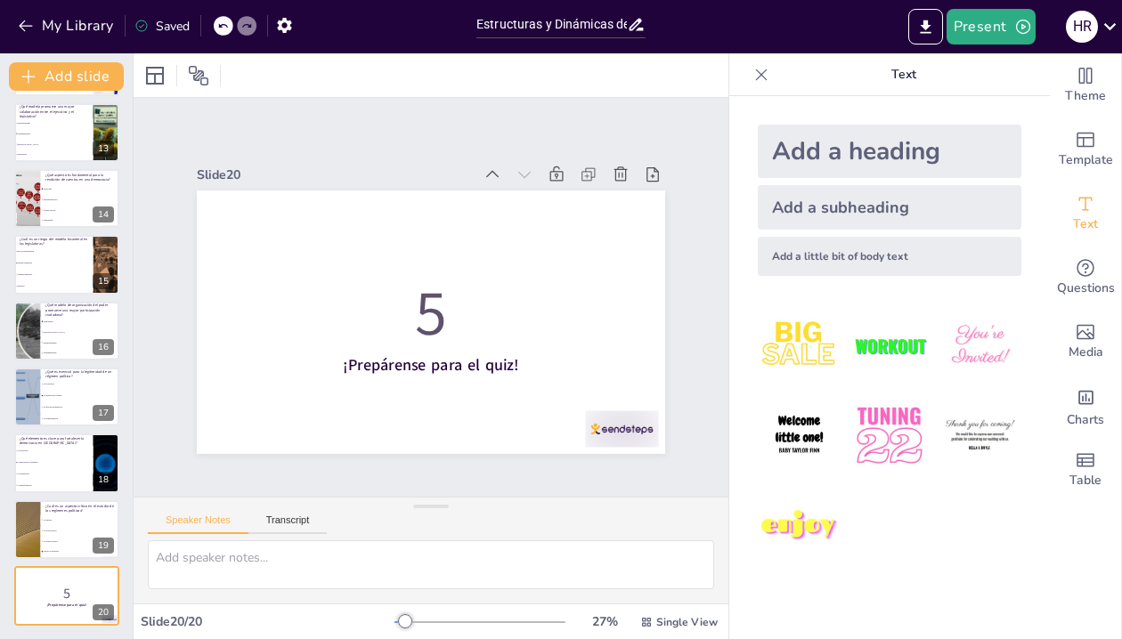
click at [49, 519] on span "La historia" at bounding box center [81, 520] width 77 height 3
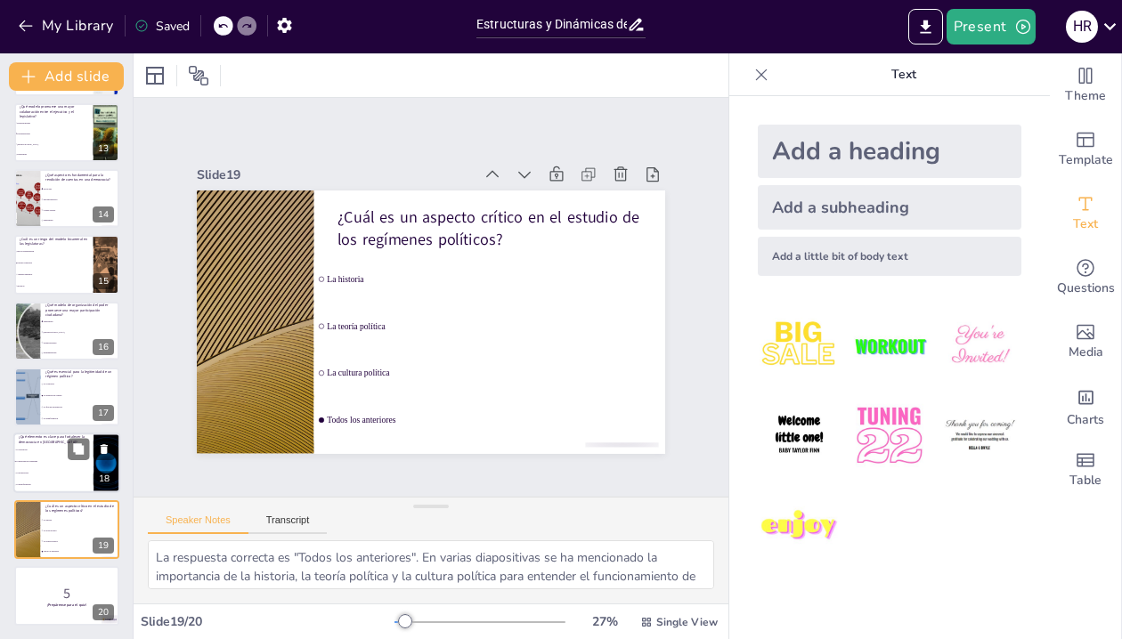
click at [46, 452] on li "La corrupción" at bounding box center [53, 451] width 80 height 12
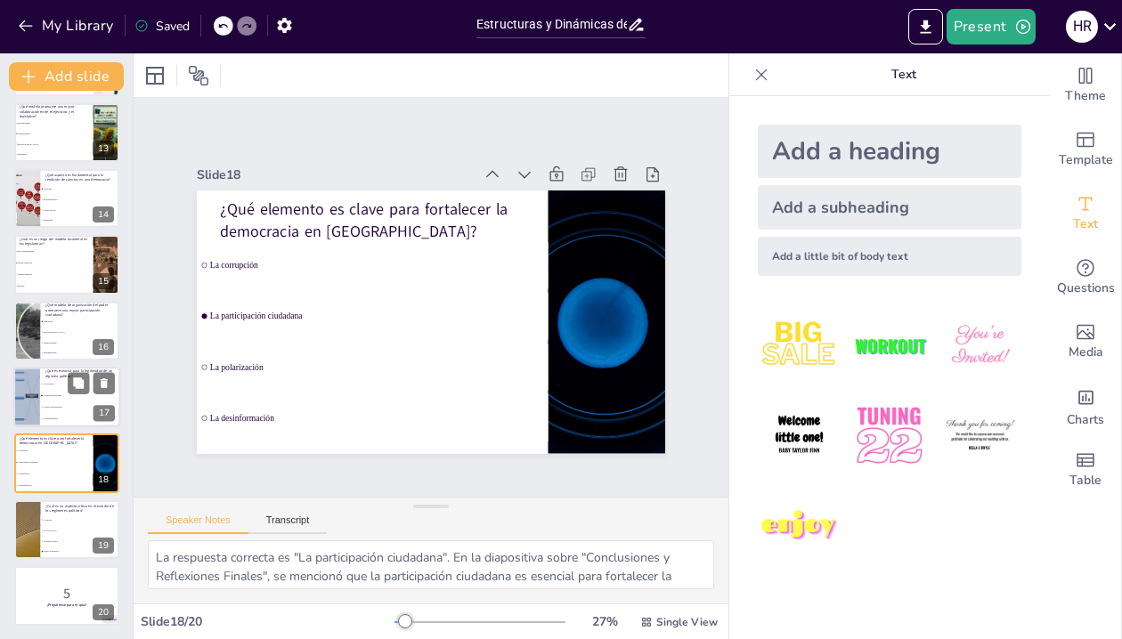
click at [50, 386] on li "La corrupción" at bounding box center [80, 384] width 80 height 12
